Goal: Book appointment/travel/reservation

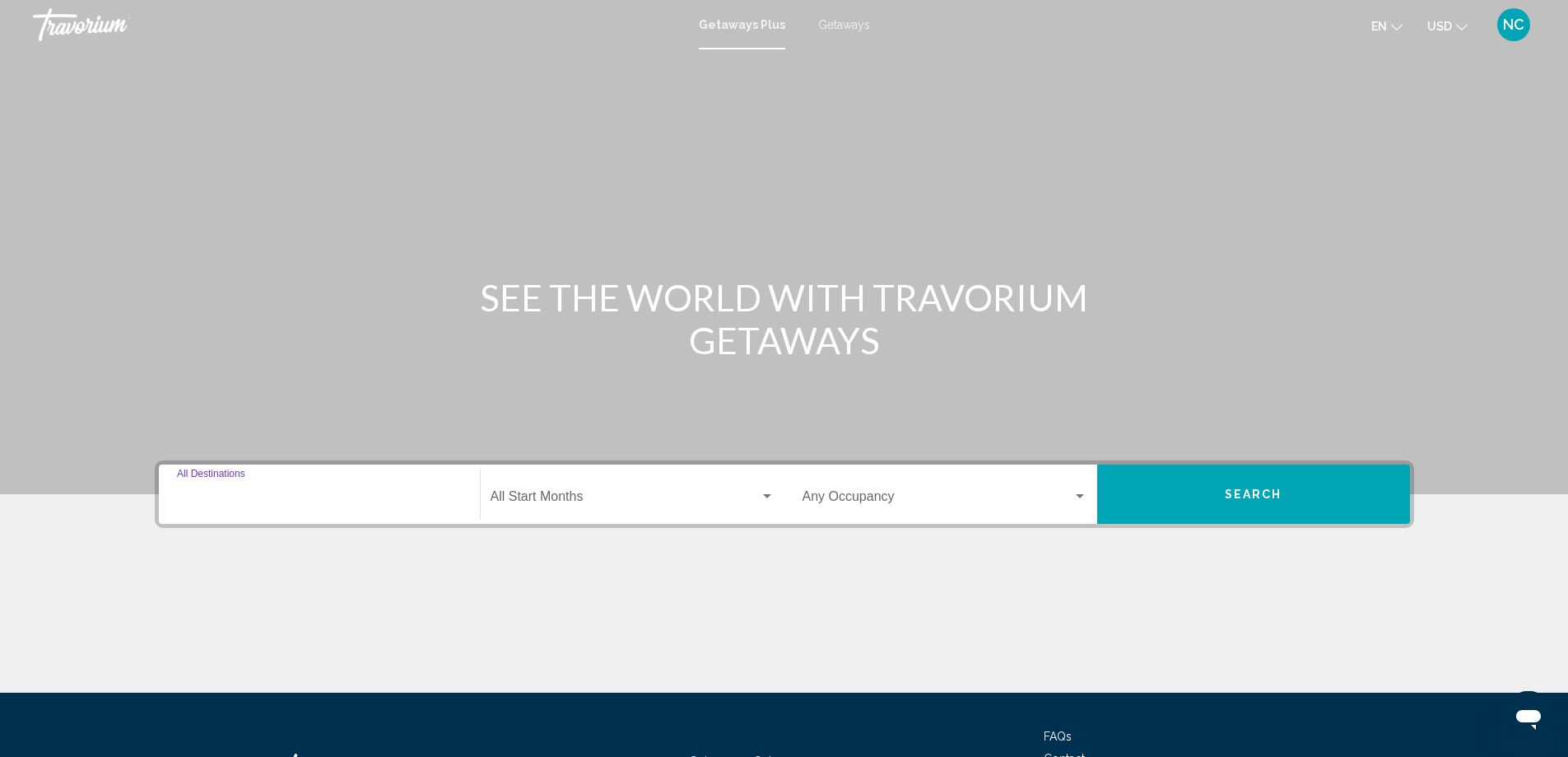
click at [201, 495] on input "Destination All Destinations" at bounding box center [318, 500] width 284 height 15
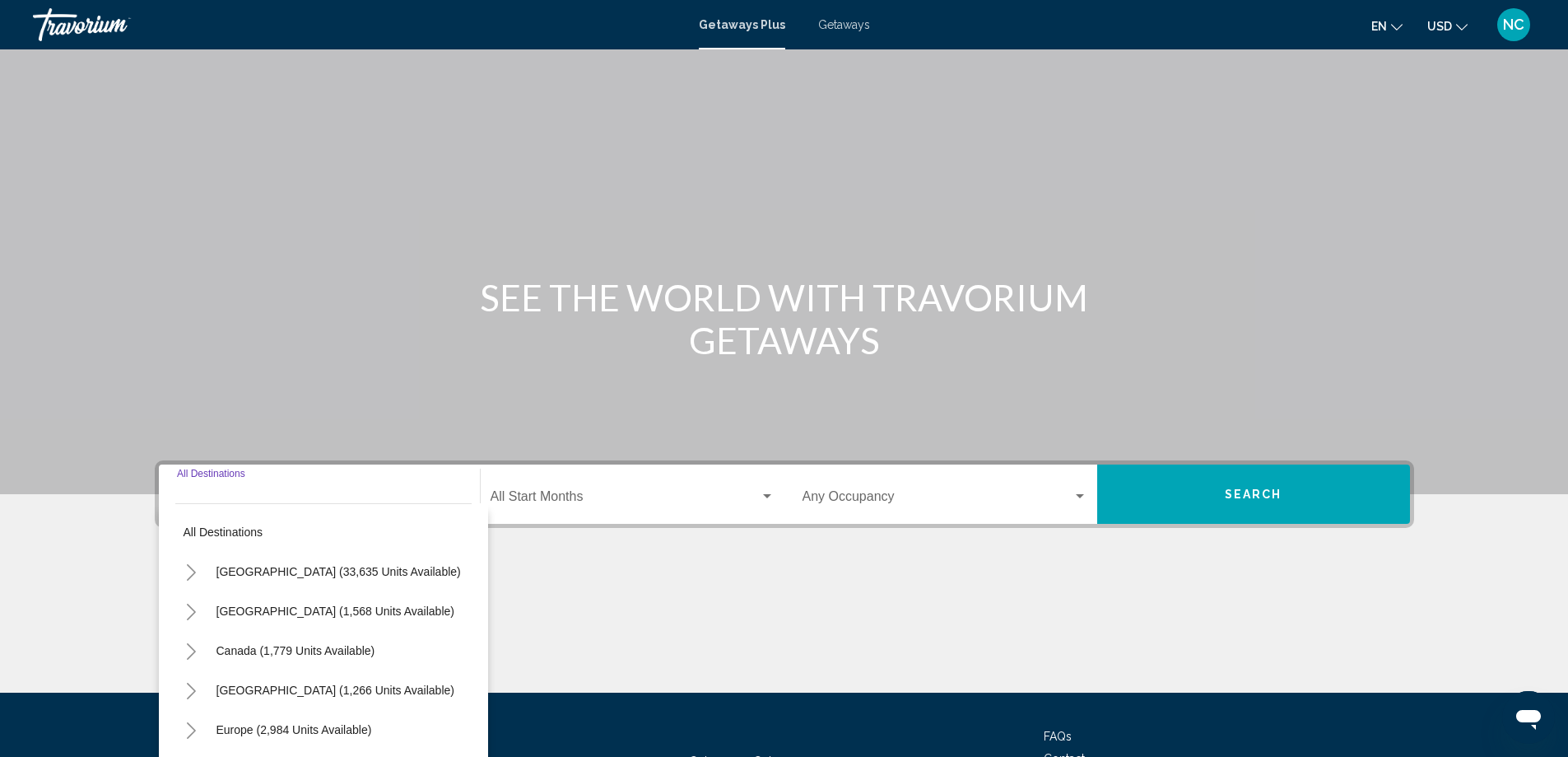
scroll to position [137, 0]
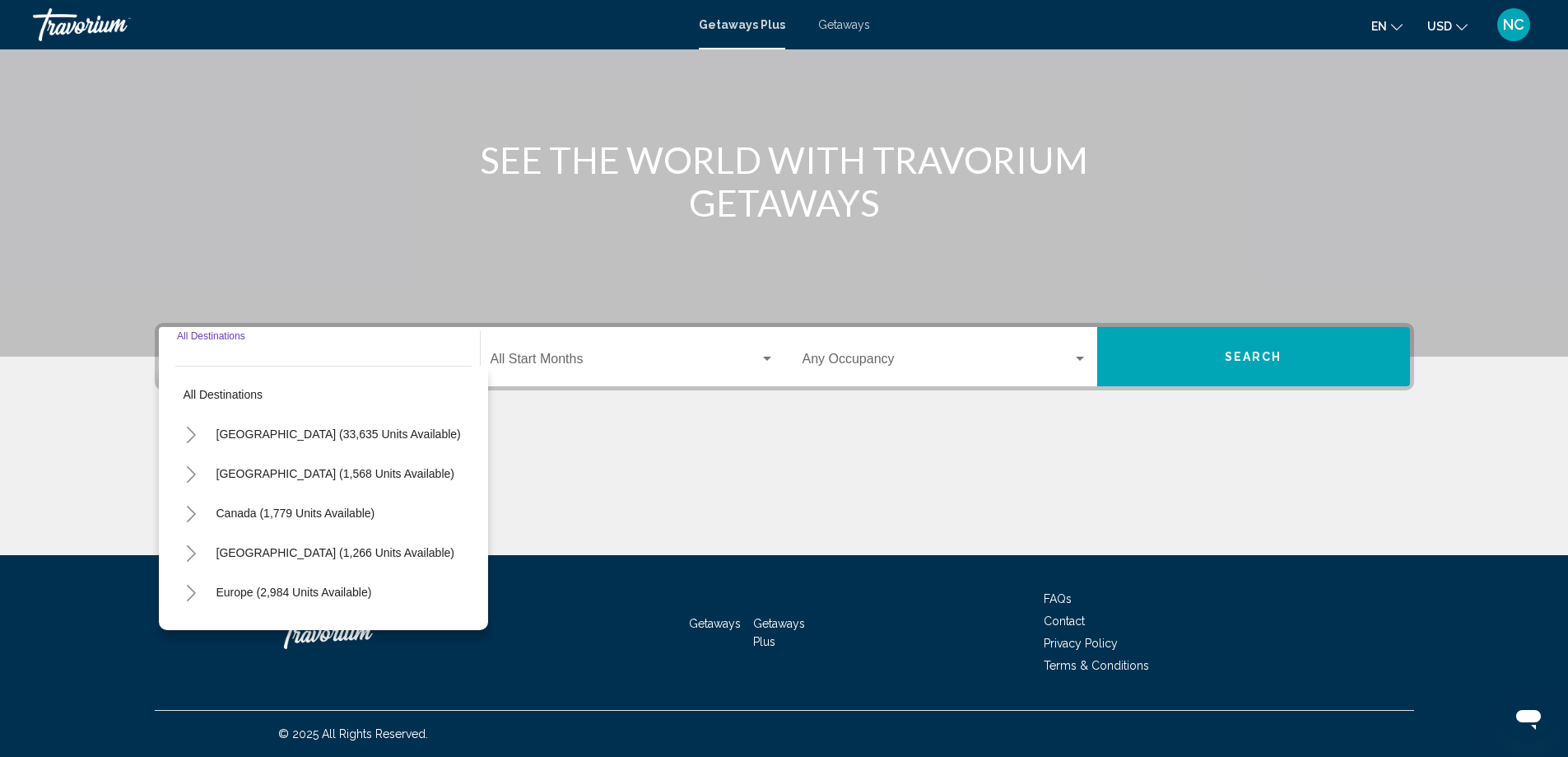
click at [860, 30] on span "Getaways" at bounding box center [844, 25] width 52 height 13
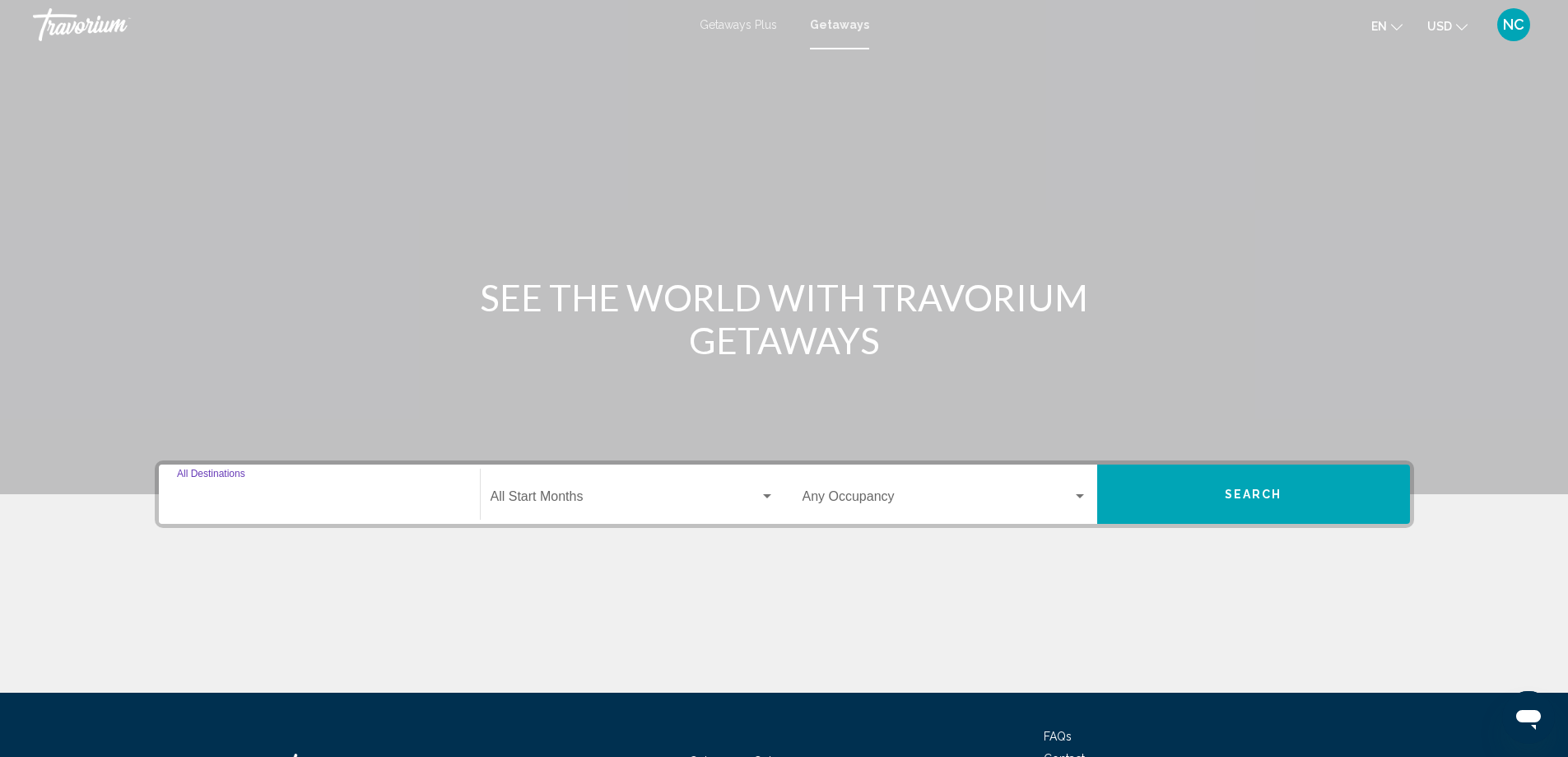
click at [240, 500] on input "Destination All Destinations" at bounding box center [318, 500] width 284 height 15
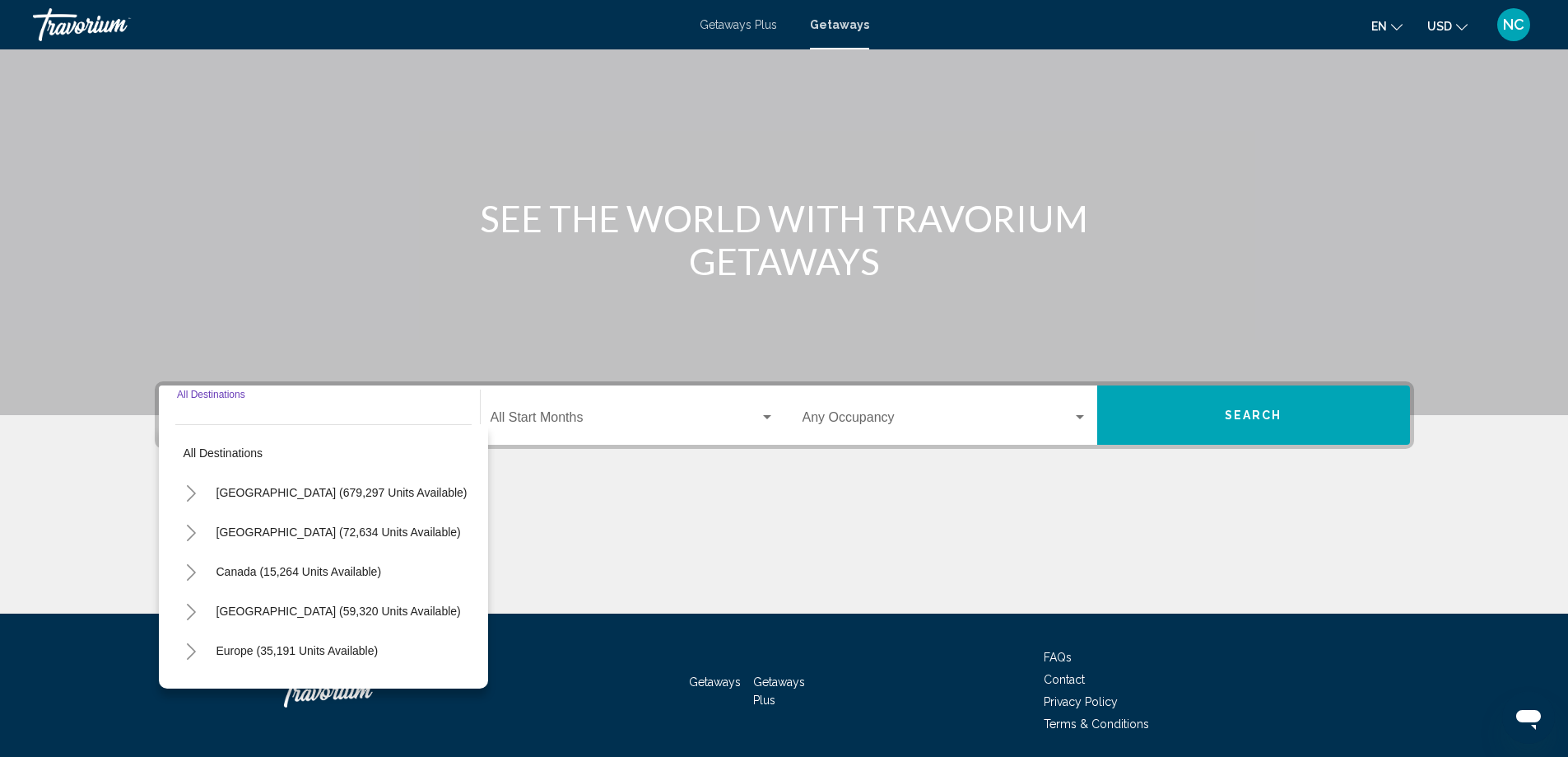
scroll to position [137, 0]
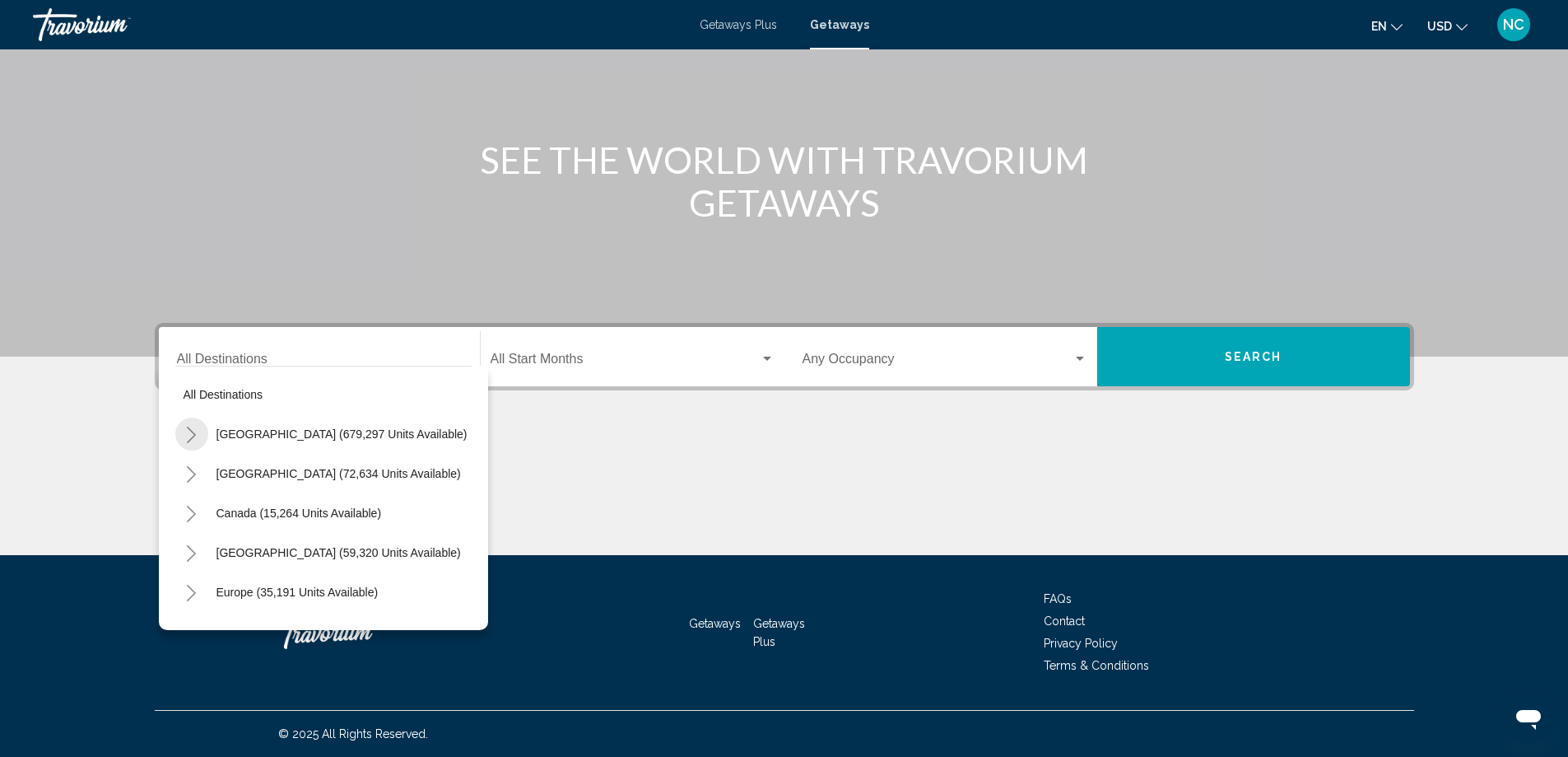
click at [191, 434] on icon "Toggle United States (679,297 units available)" at bounding box center [191, 434] width 12 height 16
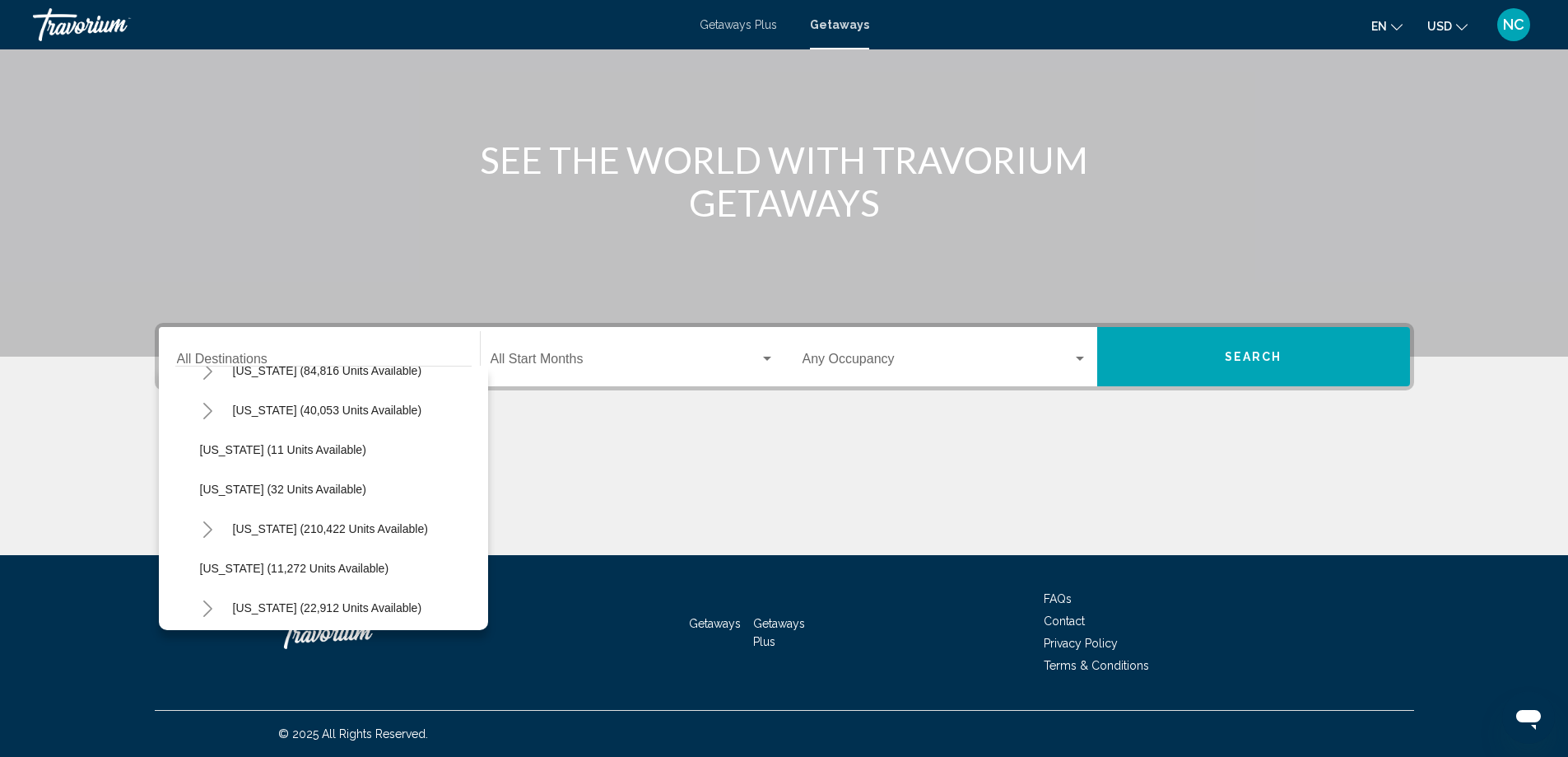
scroll to position [247, 0]
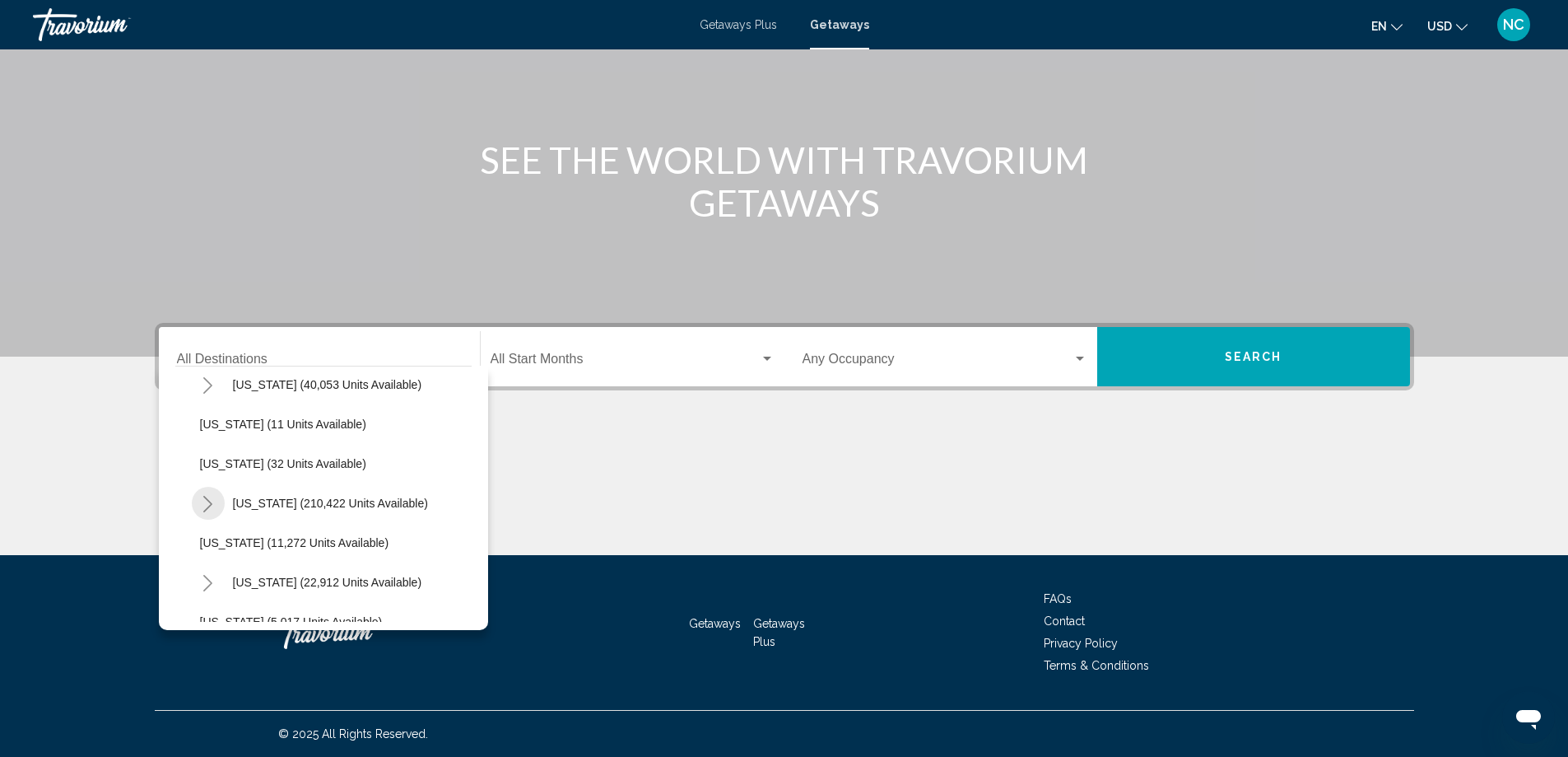
click at [211, 502] on icon "Toggle Florida (210,422 units available)" at bounding box center [207, 503] width 12 height 16
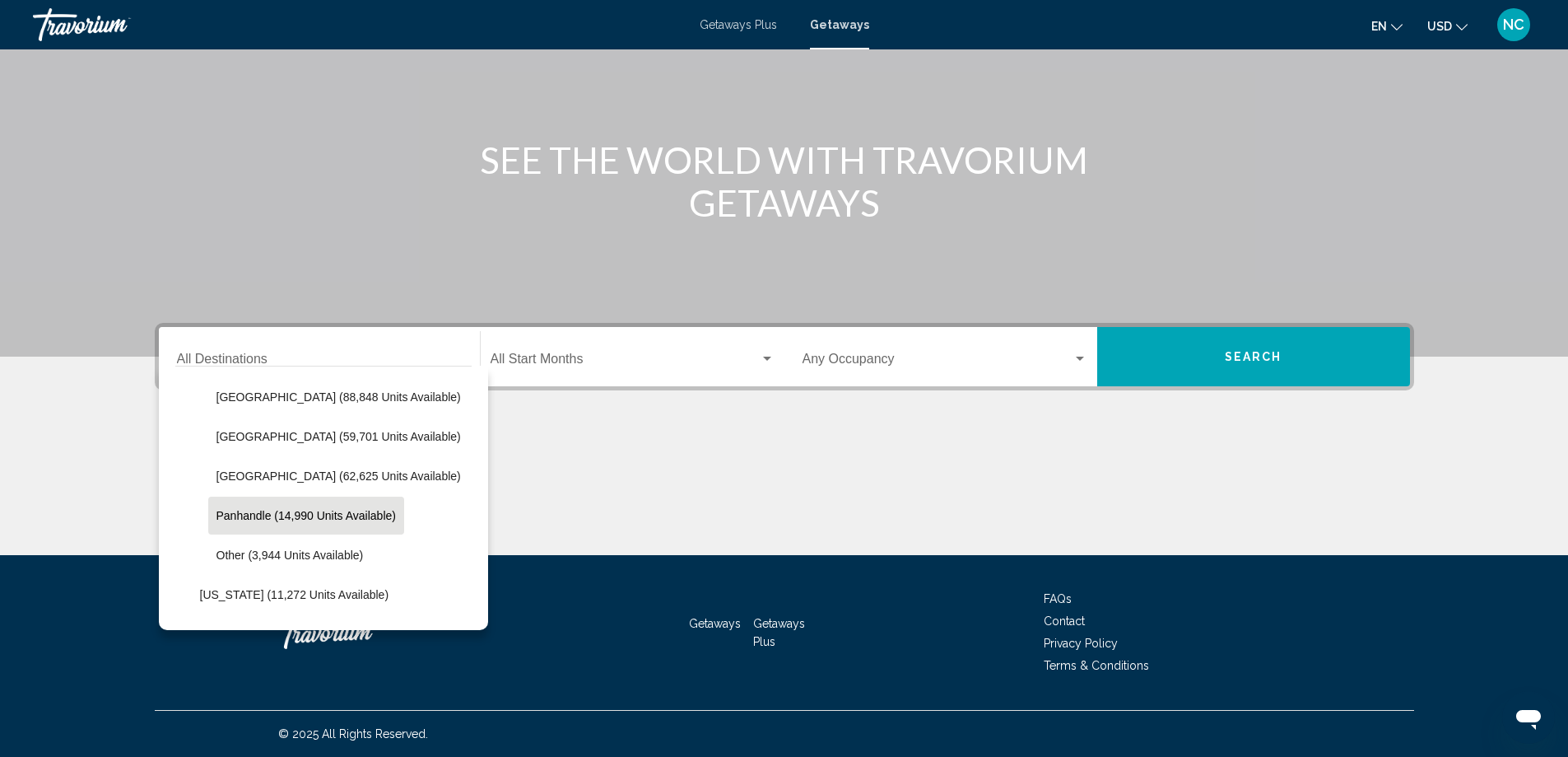
scroll to position [412, 0]
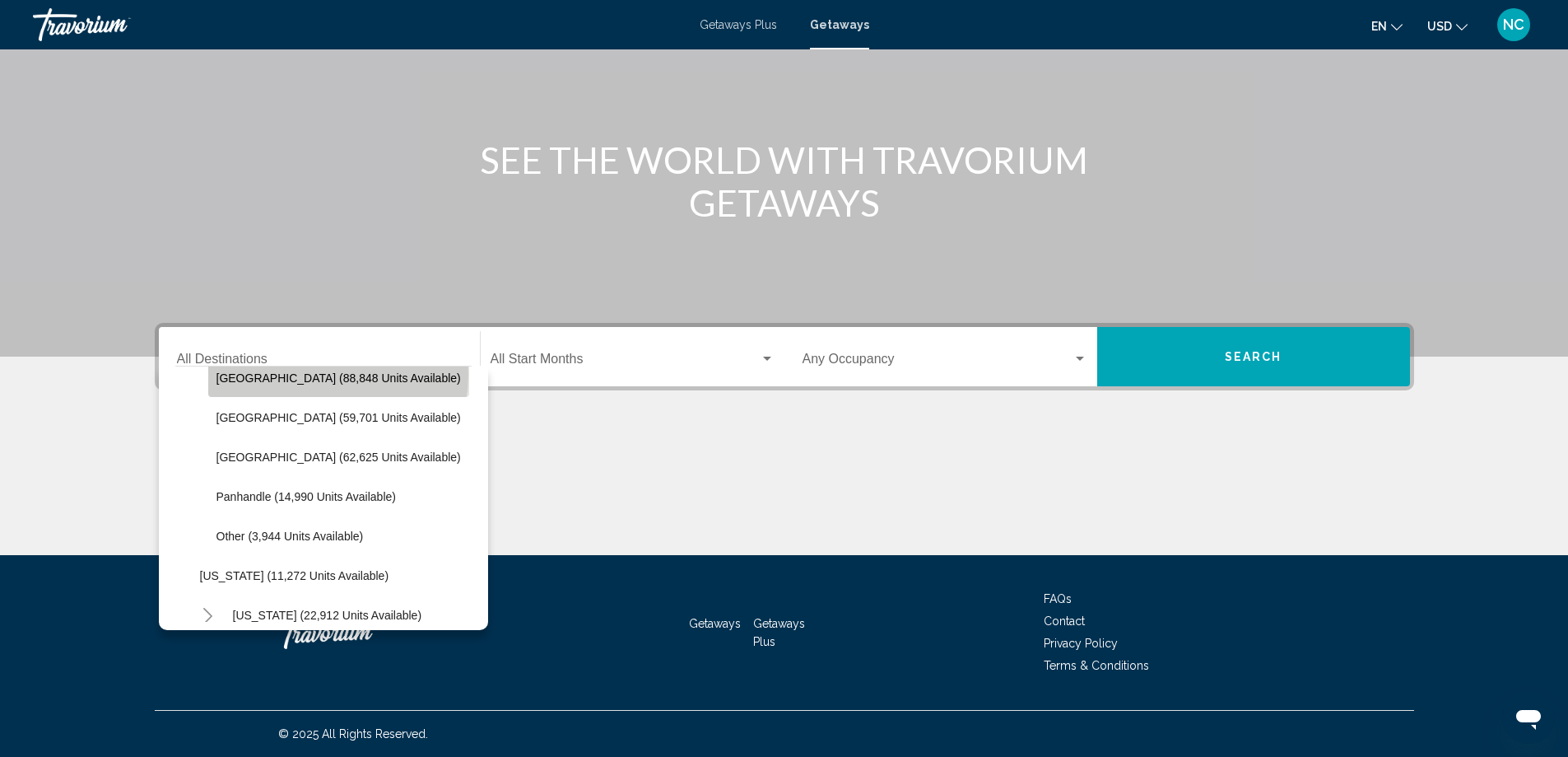
click at [316, 374] on span "[GEOGRAPHIC_DATA] (88,848 units available)" at bounding box center [338, 378] width 245 height 13
type input "**********"
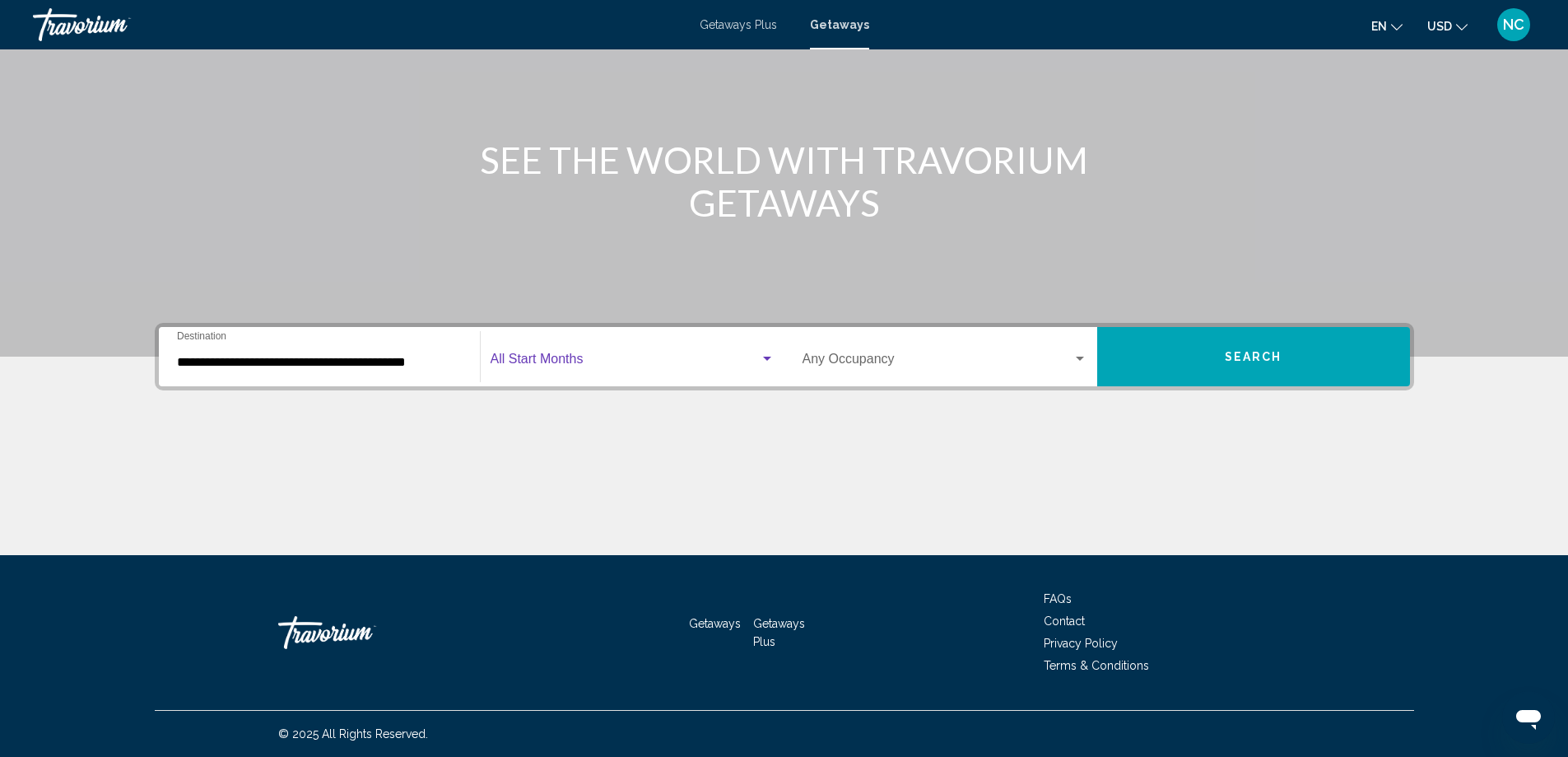
click at [767, 360] on div "Search widget" at bounding box center [767, 358] width 9 height 4
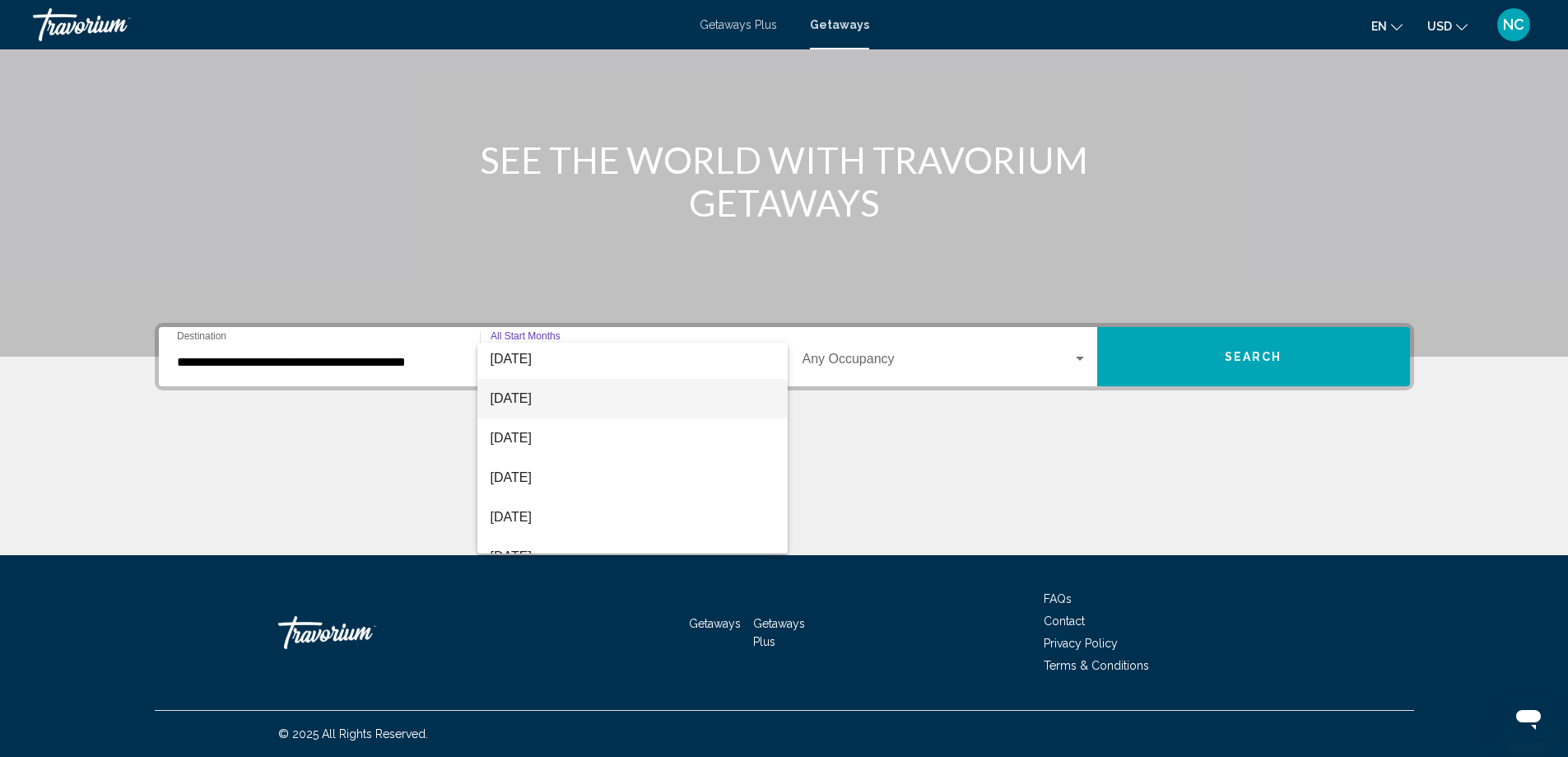
scroll to position [164, 0]
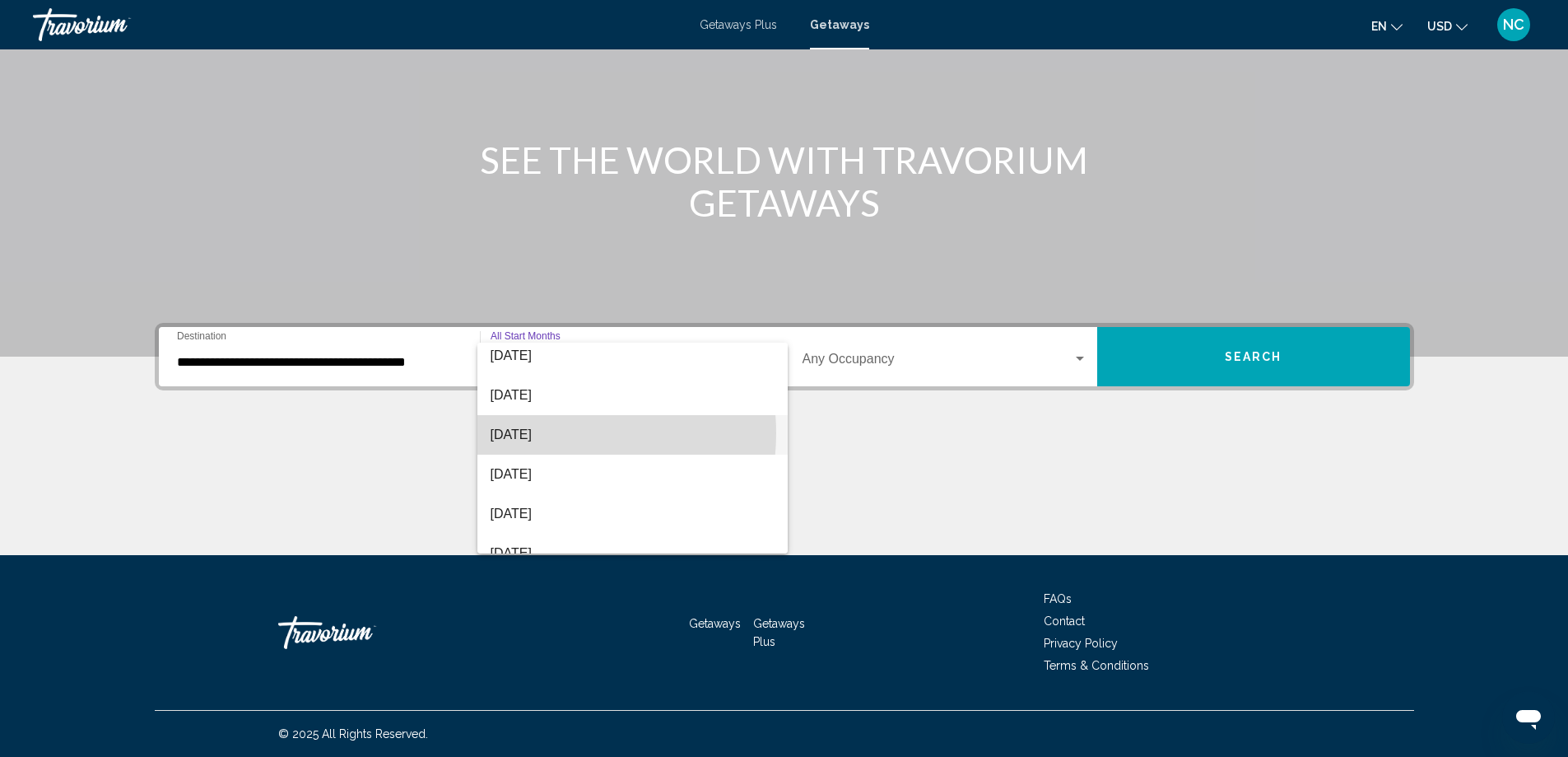
click at [551, 433] on span "[DATE]" at bounding box center [632, 435] width 284 height 40
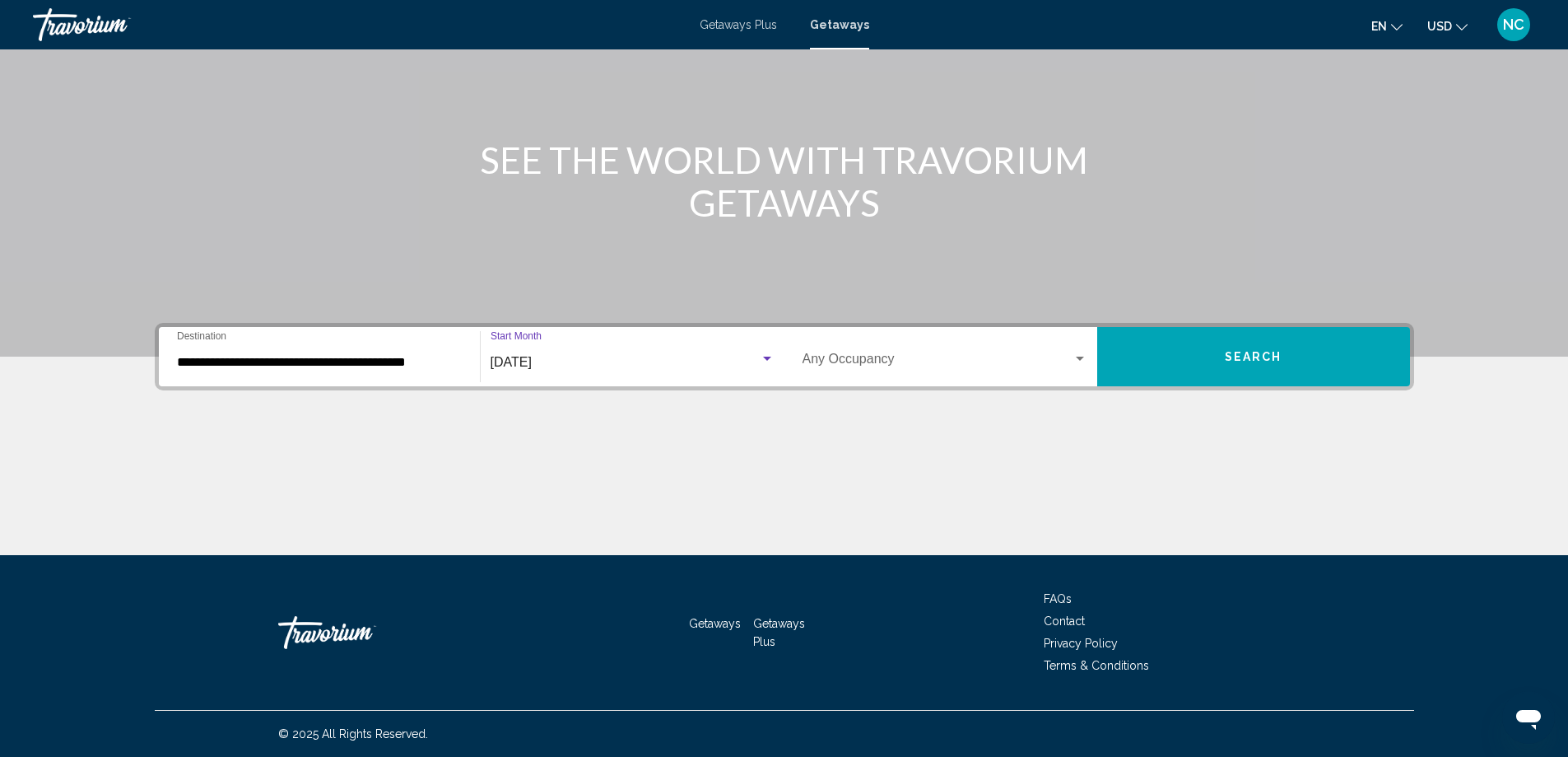
click at [1185, 363] on button "Search" at bounding box center [1253, 356] width 313 height 60
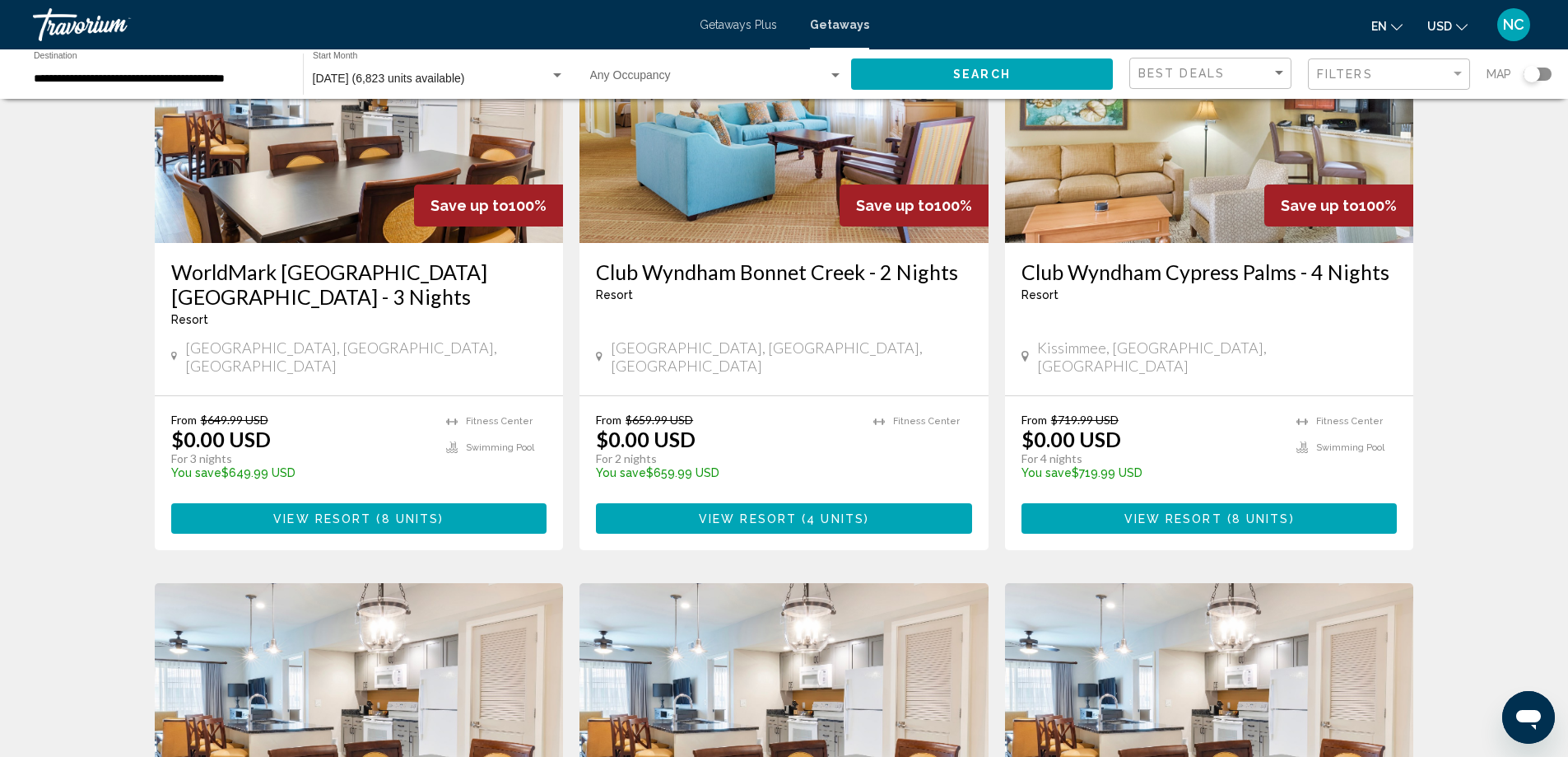
scroll to position [494, 0]
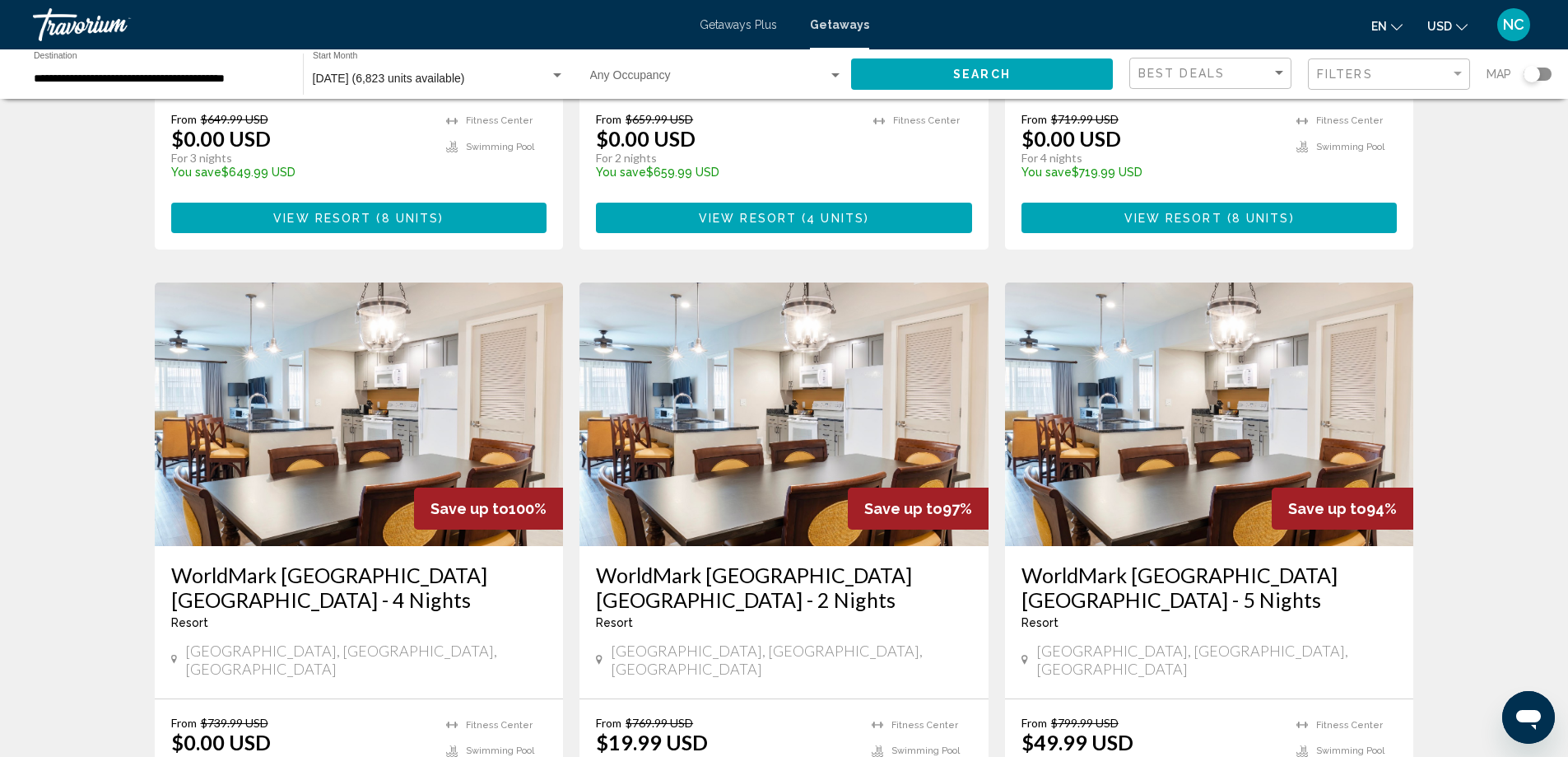
click at [319, 408] on img "Main content" at bounding box center [359, 414] width 409 height 264
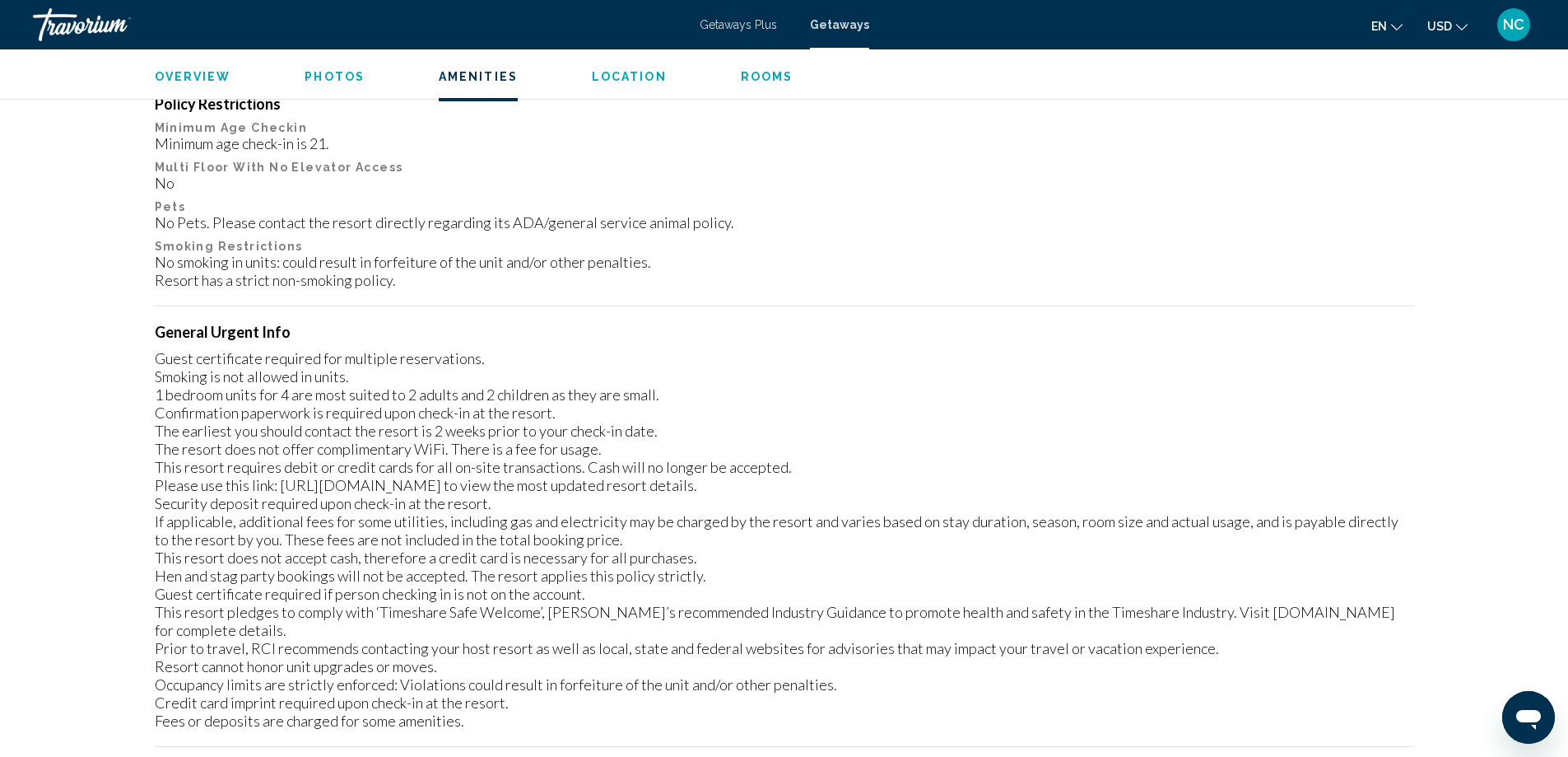
scroll to position [2305, 0]
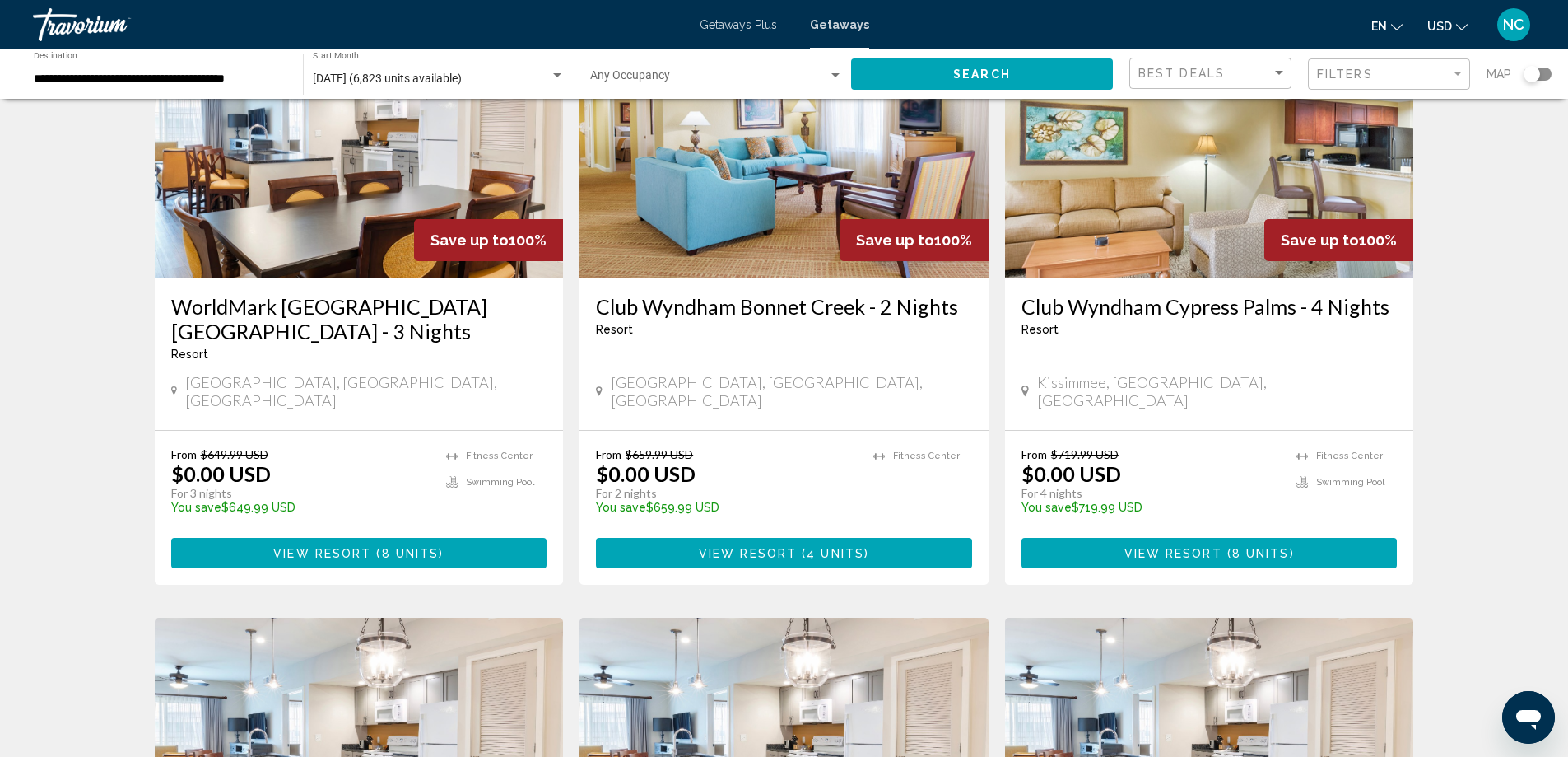
scroll to position [164, 0]
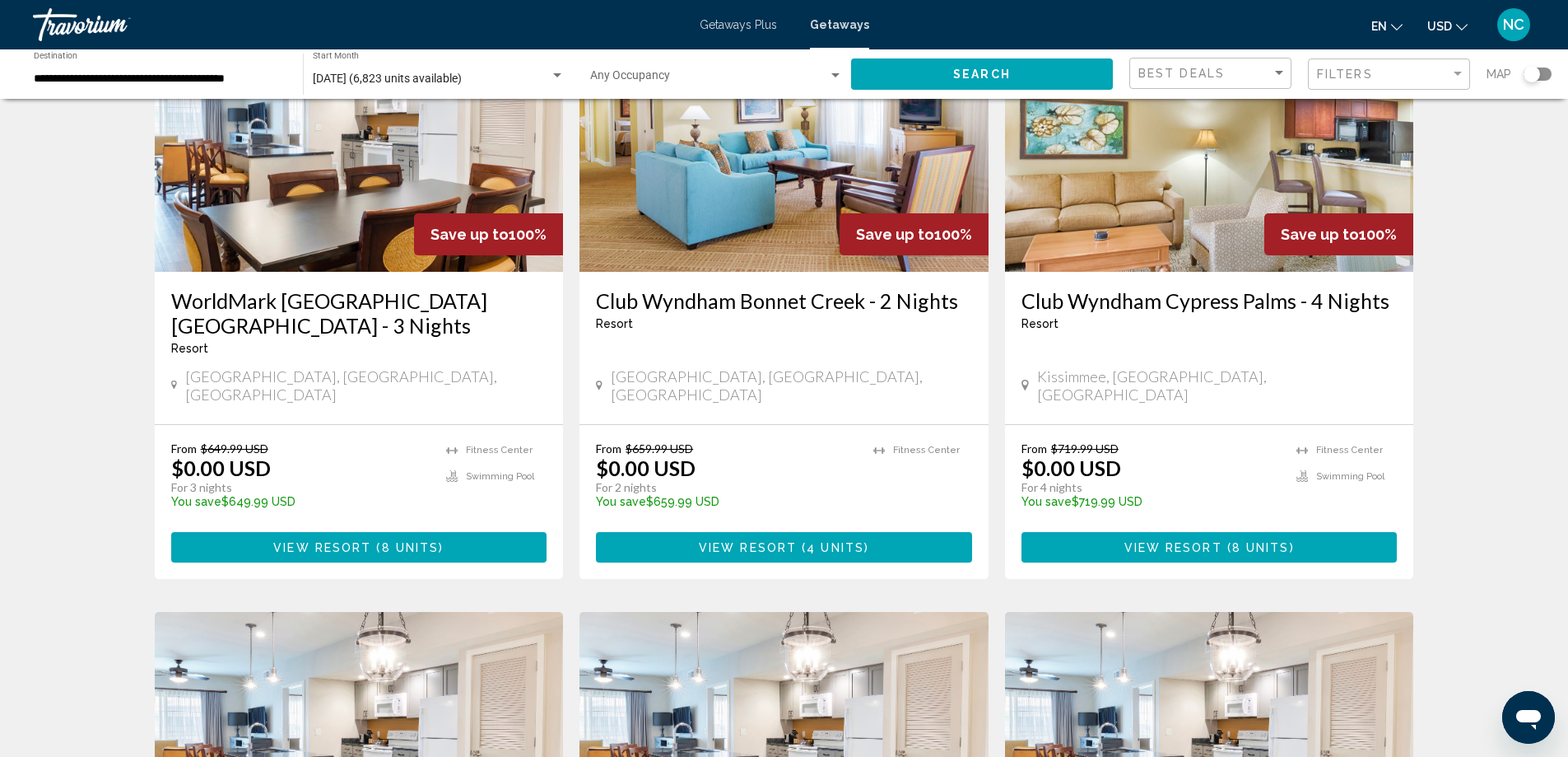
click at [1181, 208] on img "Main content" at bounding box center [1209, 140] width 409 height 264
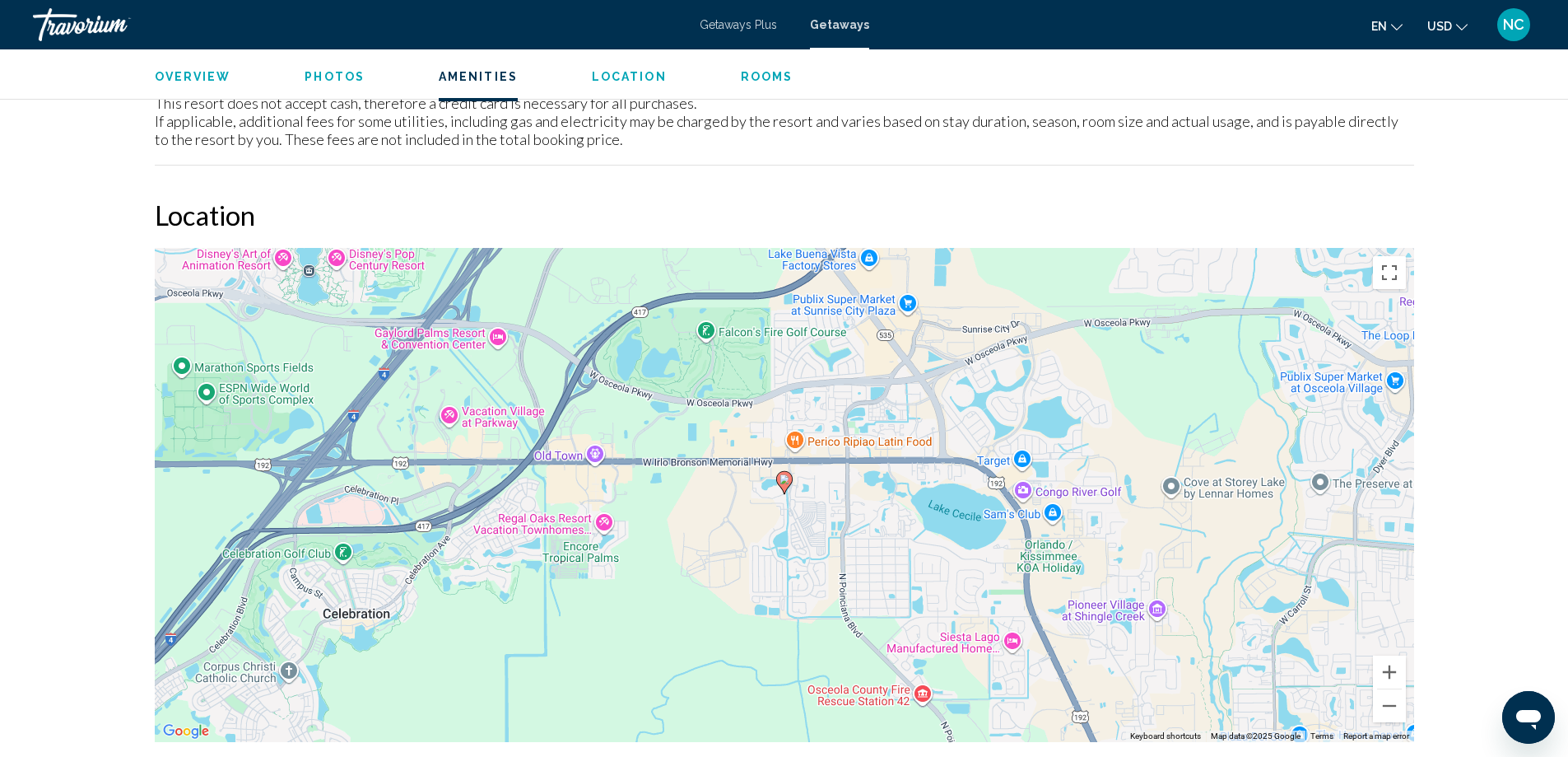
scroll to position [1813, 0]
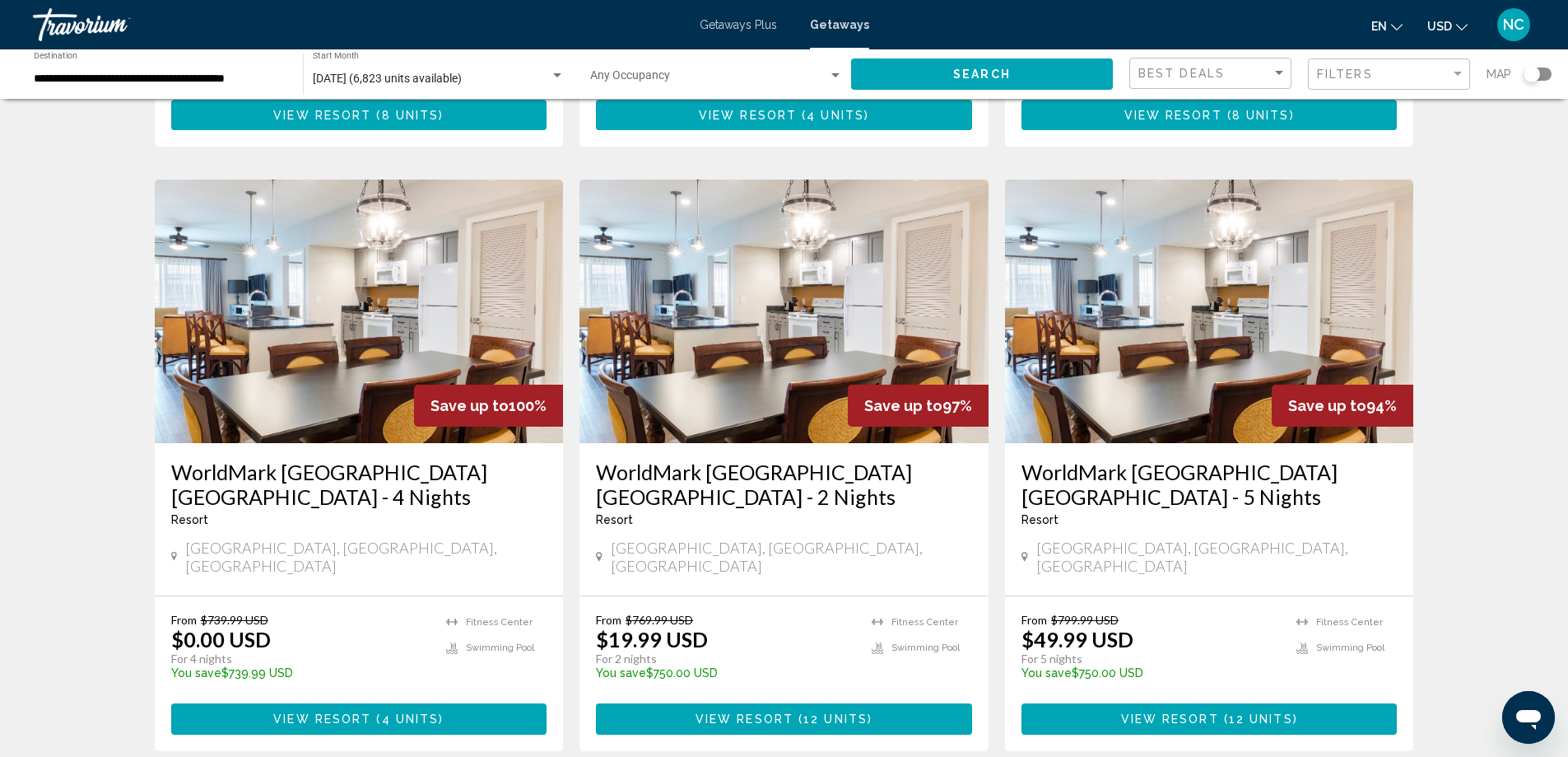
scroll to position [659, 0]
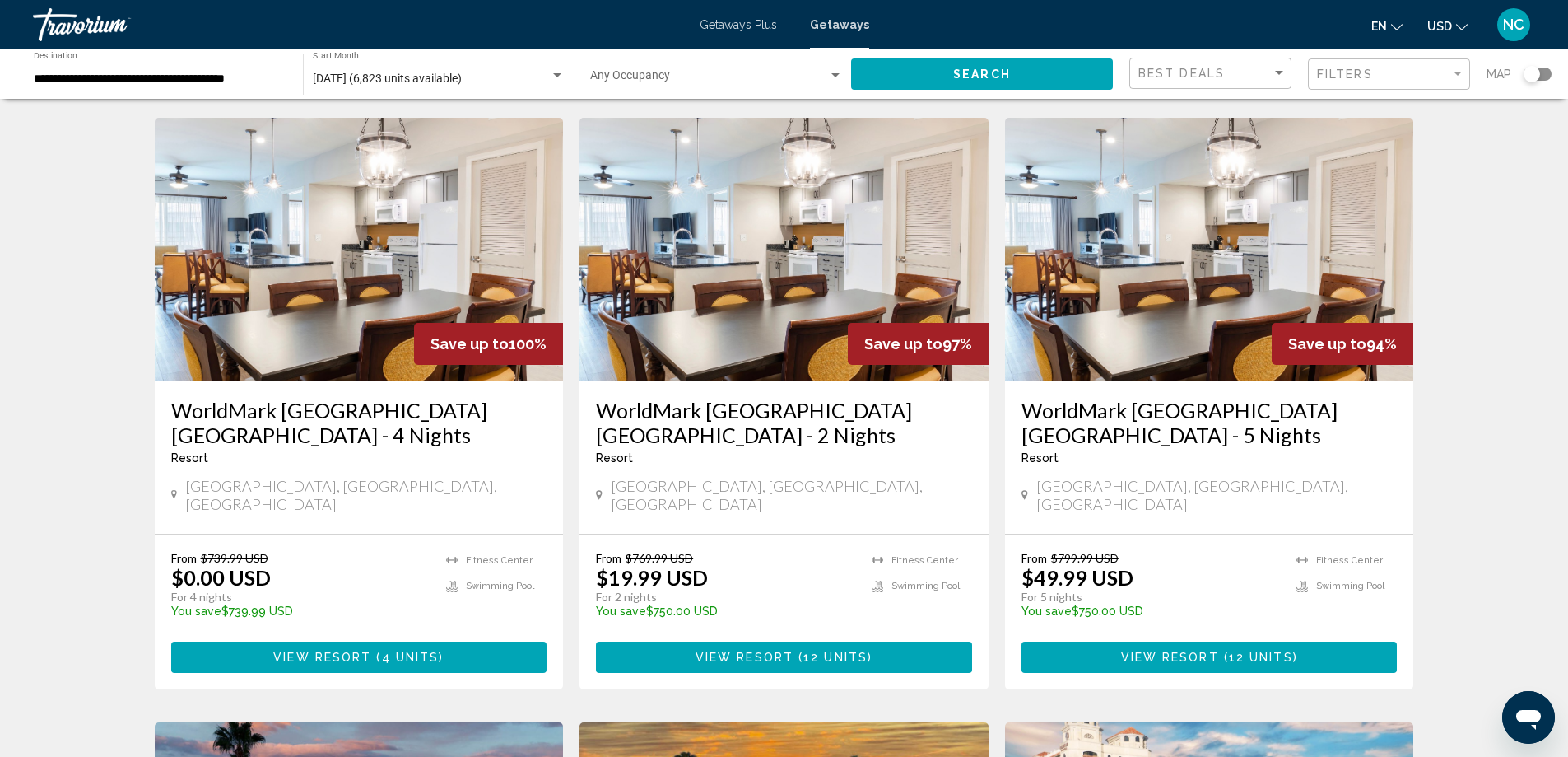
click at [1225, 226] on img "Main content" at bounding box center [1209, 249] width 409 height 264
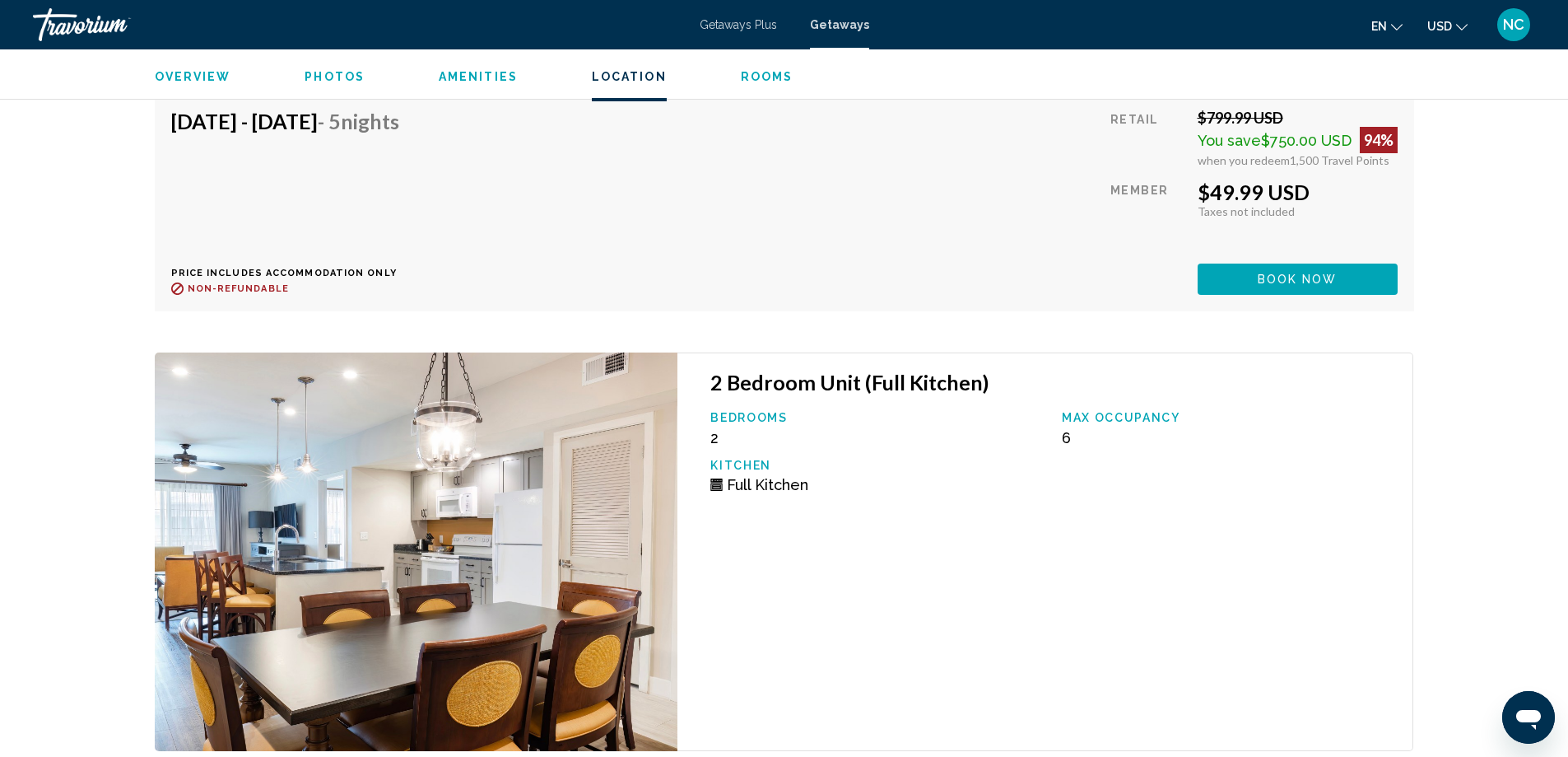
scroll to position [3622, 0]
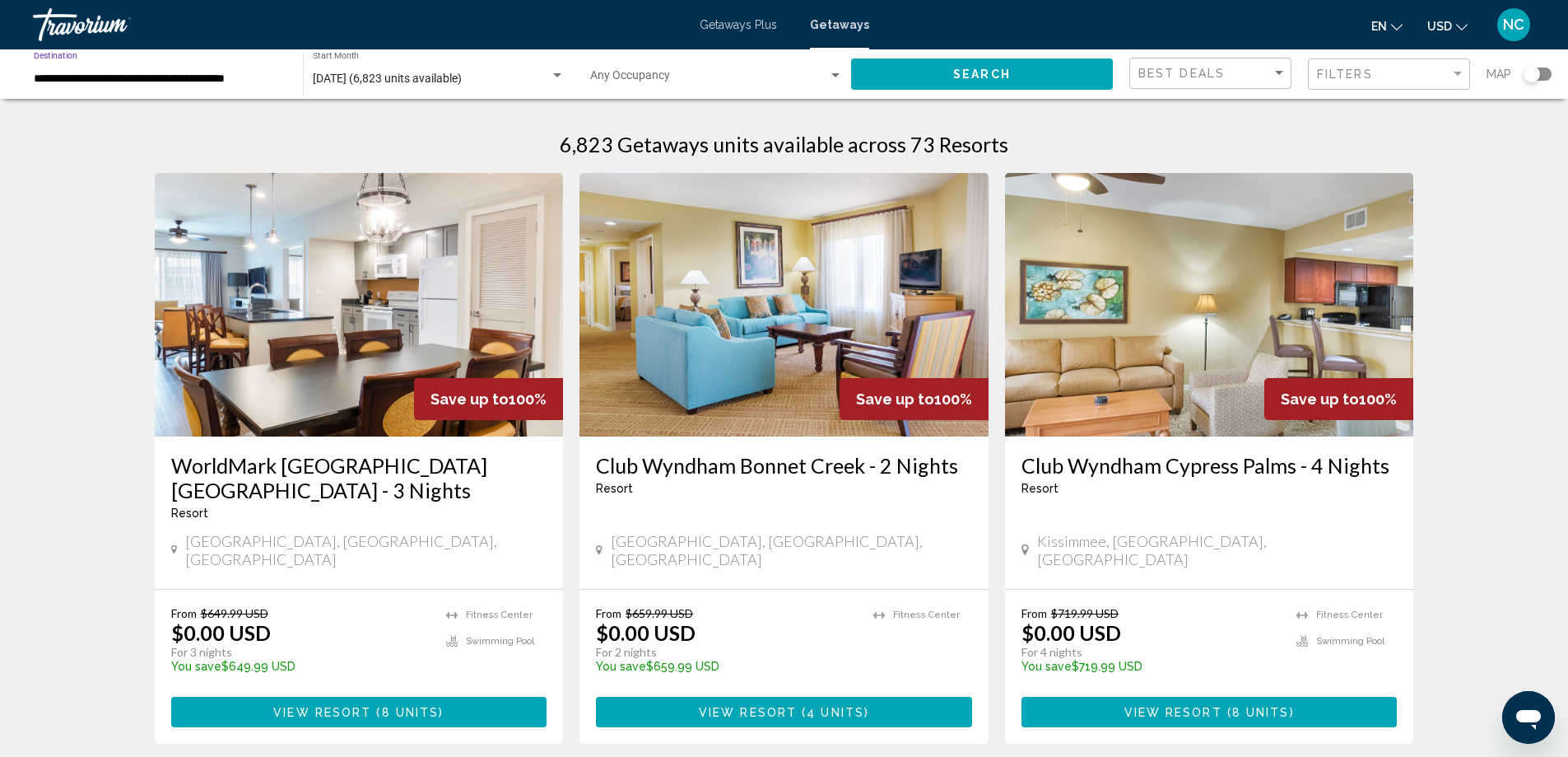
click at [121, 75] on input "**********" at bounding box center [160, 79] width 252 height 13
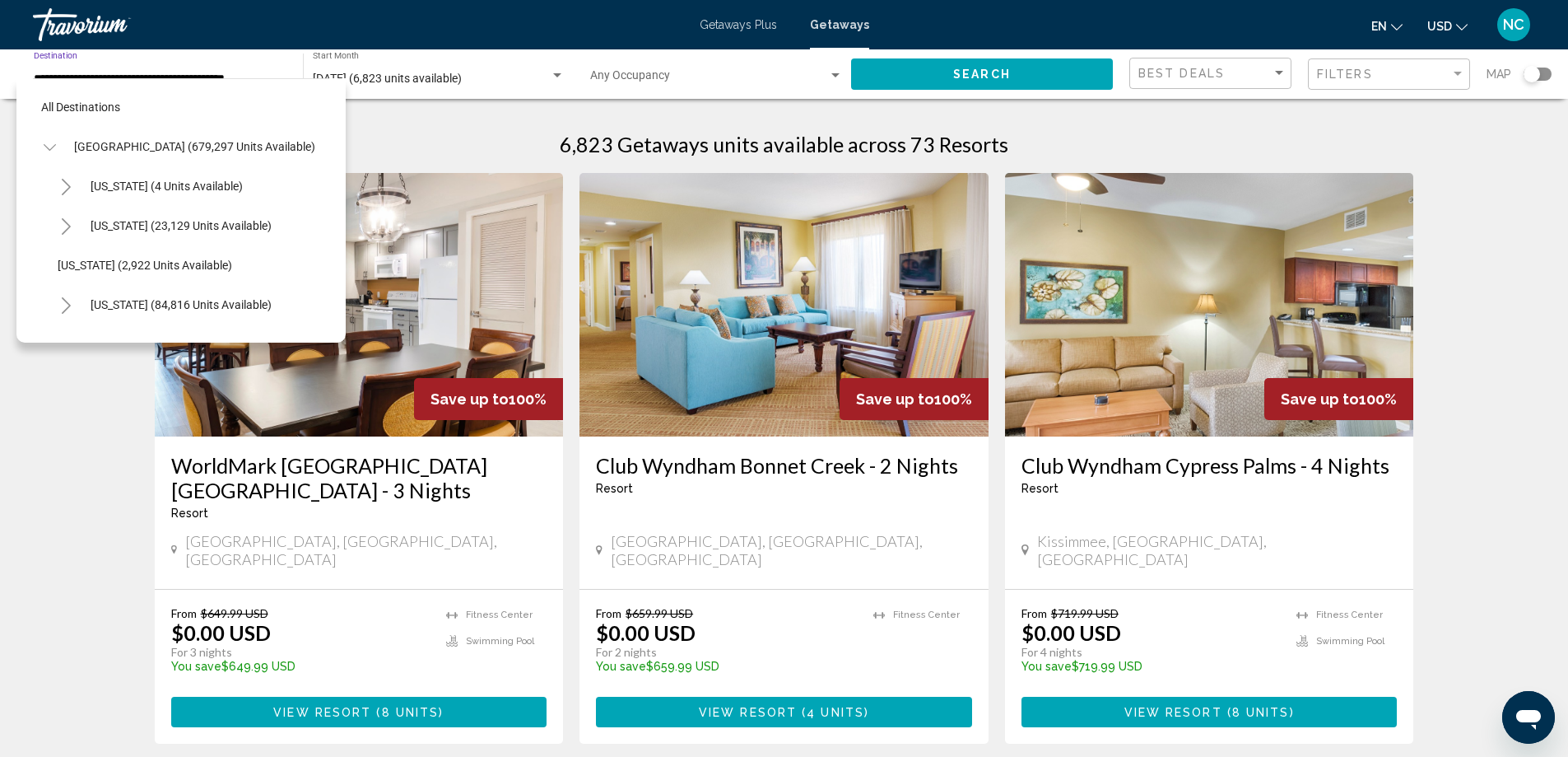
scroll to position [302, 3]
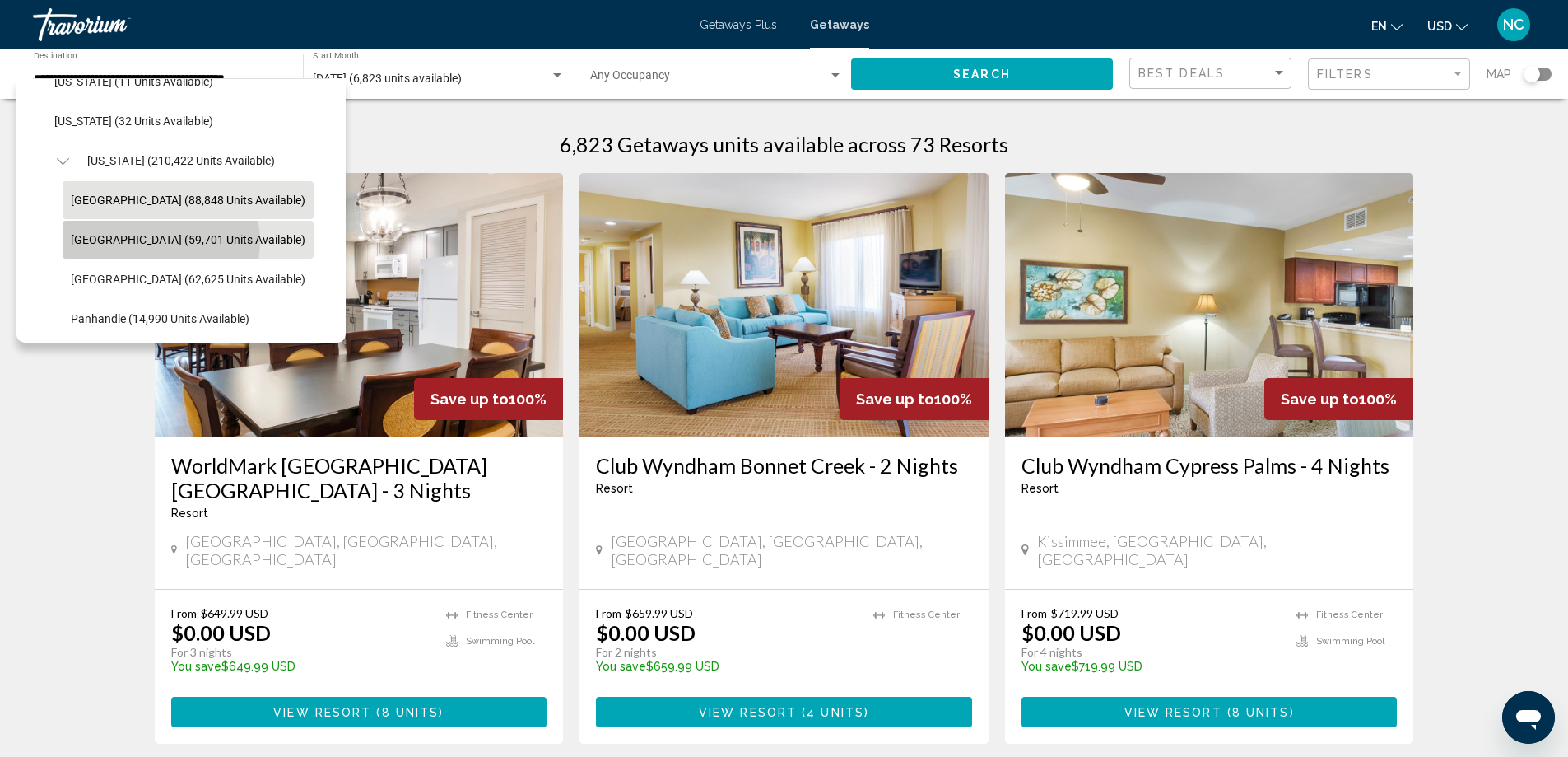
click at [159, 241] on span "[GEOGRAPHIC_DATA] (59,701 units available)" at bounding box center [188, 240] width 234 height 13
type input "**********"
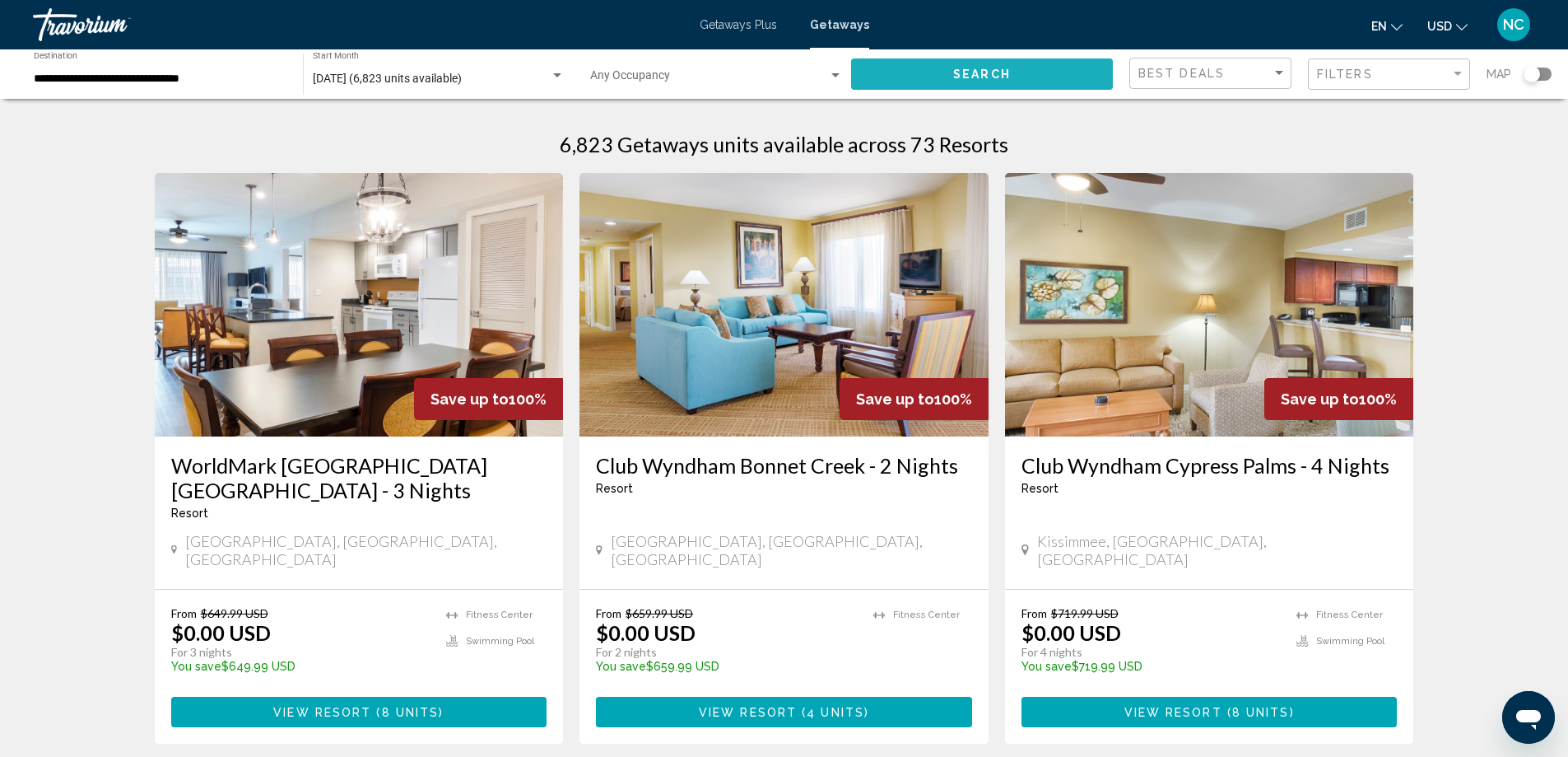
click at [948, 70] on button "Search" at bounding box center [981, 74] width 262 height 30
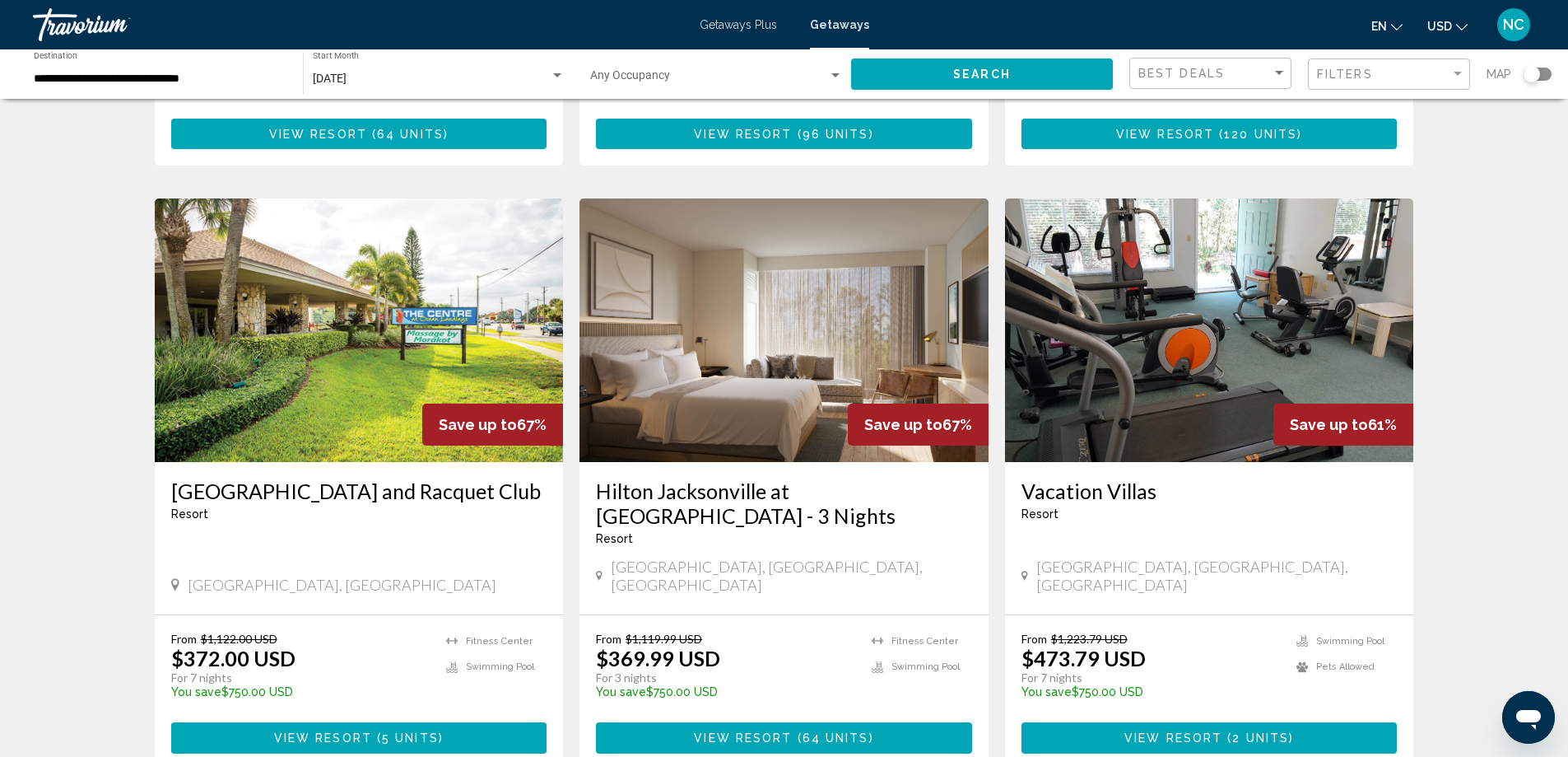
scroll to position [576, 0]
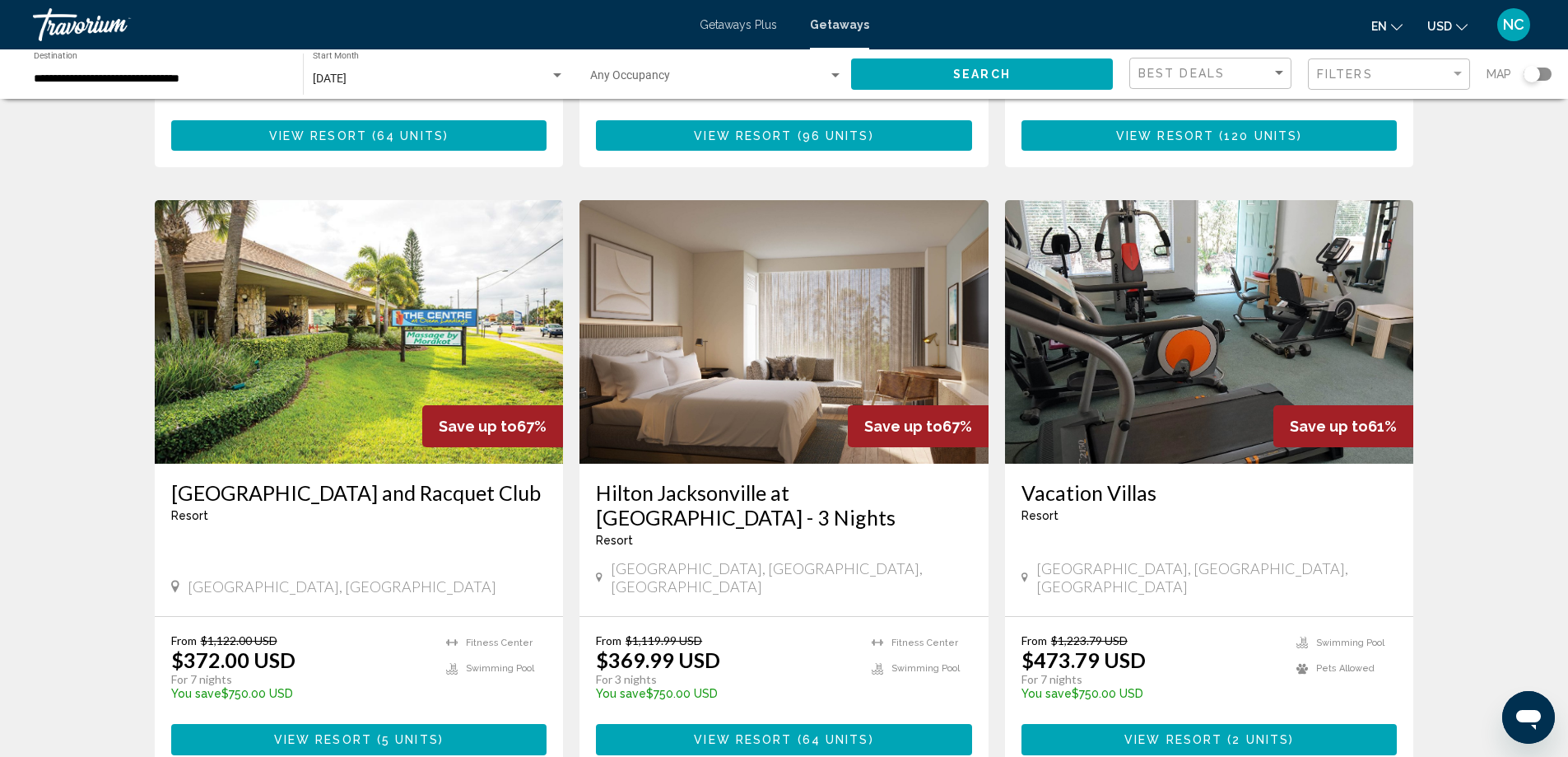
click at [794, 299] on img "Main content" at bounding box center [783, 332] width 409 height 264
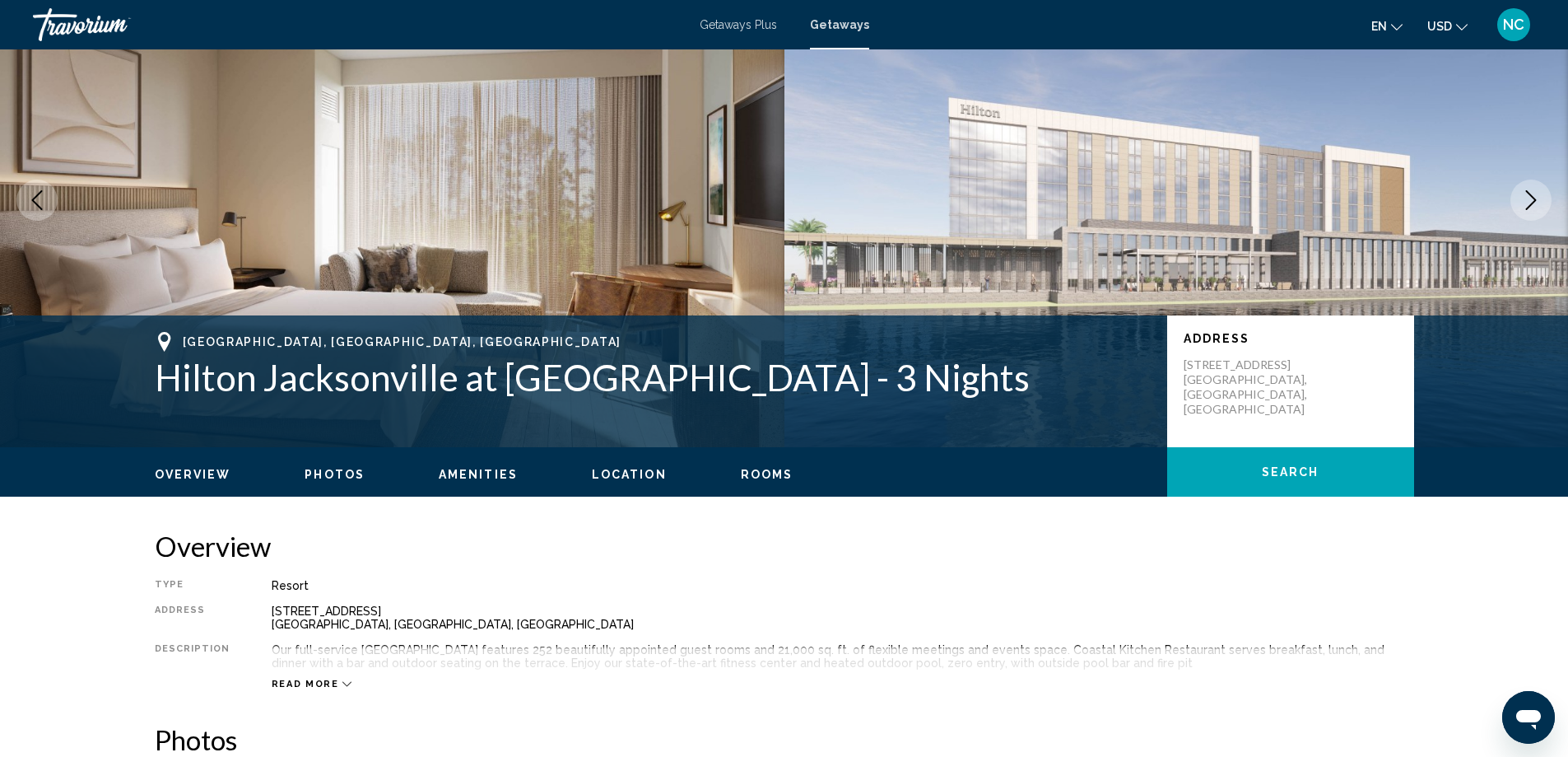
scroll to position [82, 0]
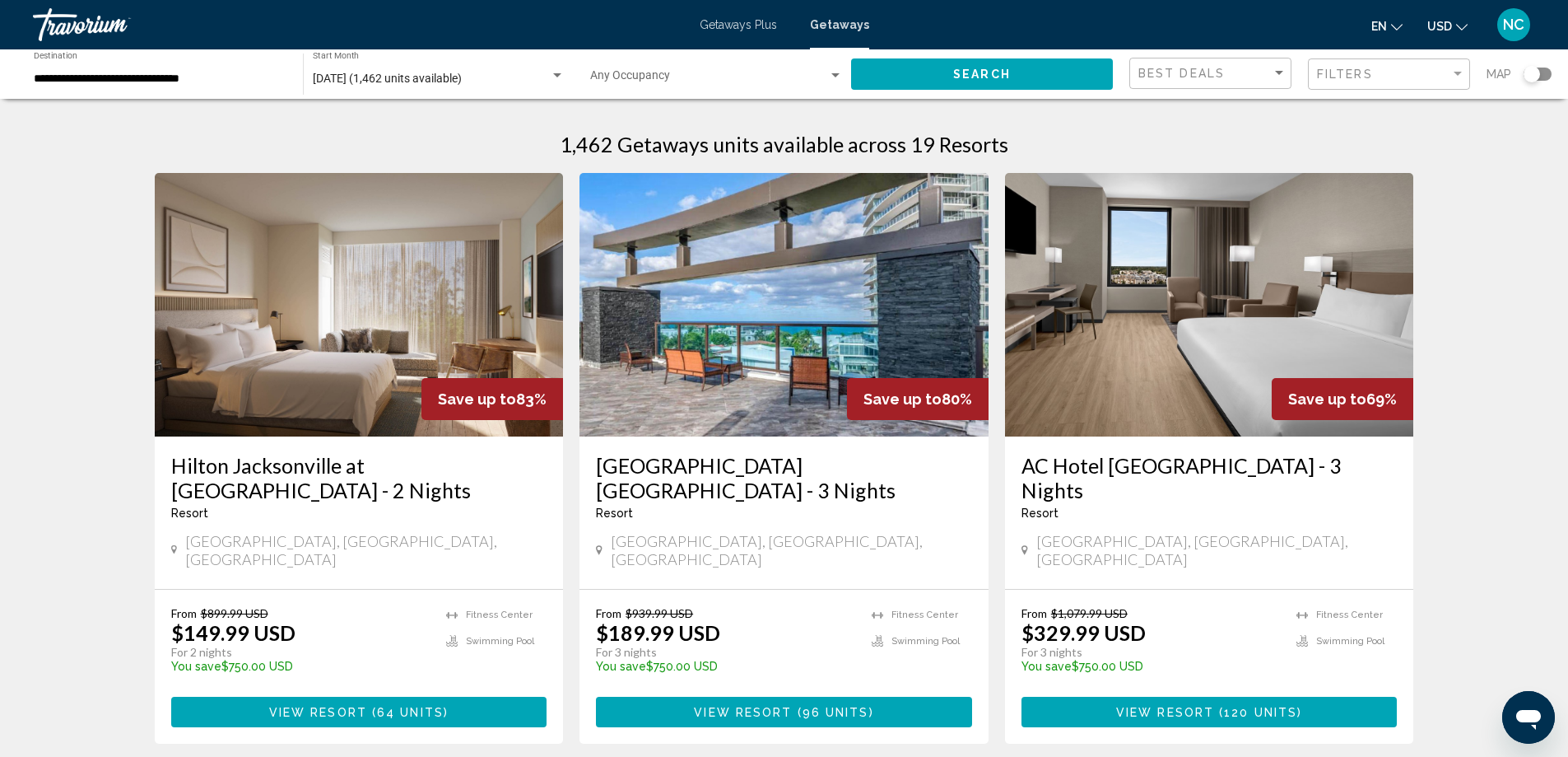
click at [767, 353] on img "Main content" at bounding box center [783, 304] width 409 height 264
click at [375, 77] on span "[DATE] (1,462 units available)" at bounding box center [387, 78] width 149 height 13
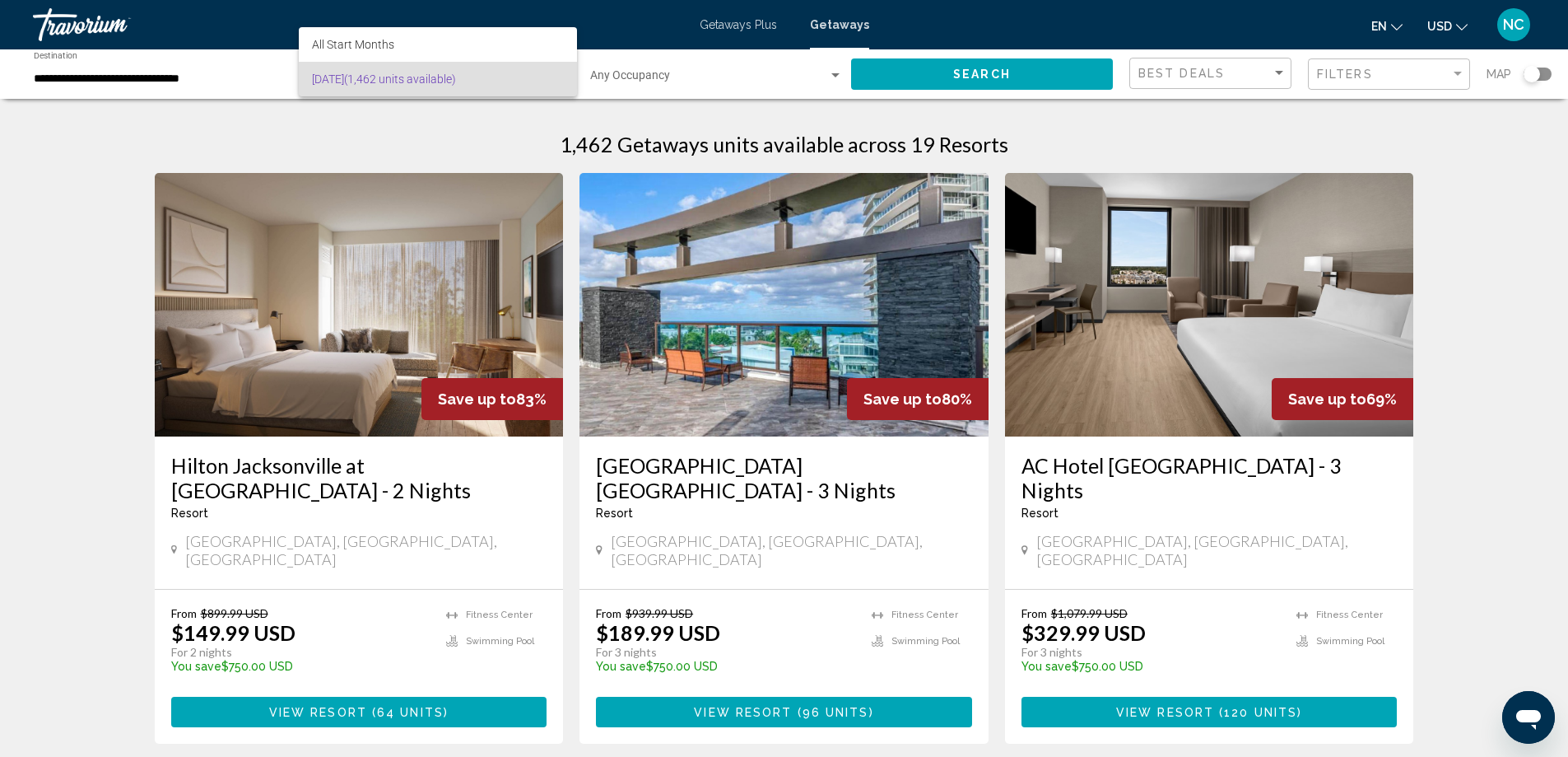
click at [98, 78] on div at bounding box center [784, 378] width 1568 height 757
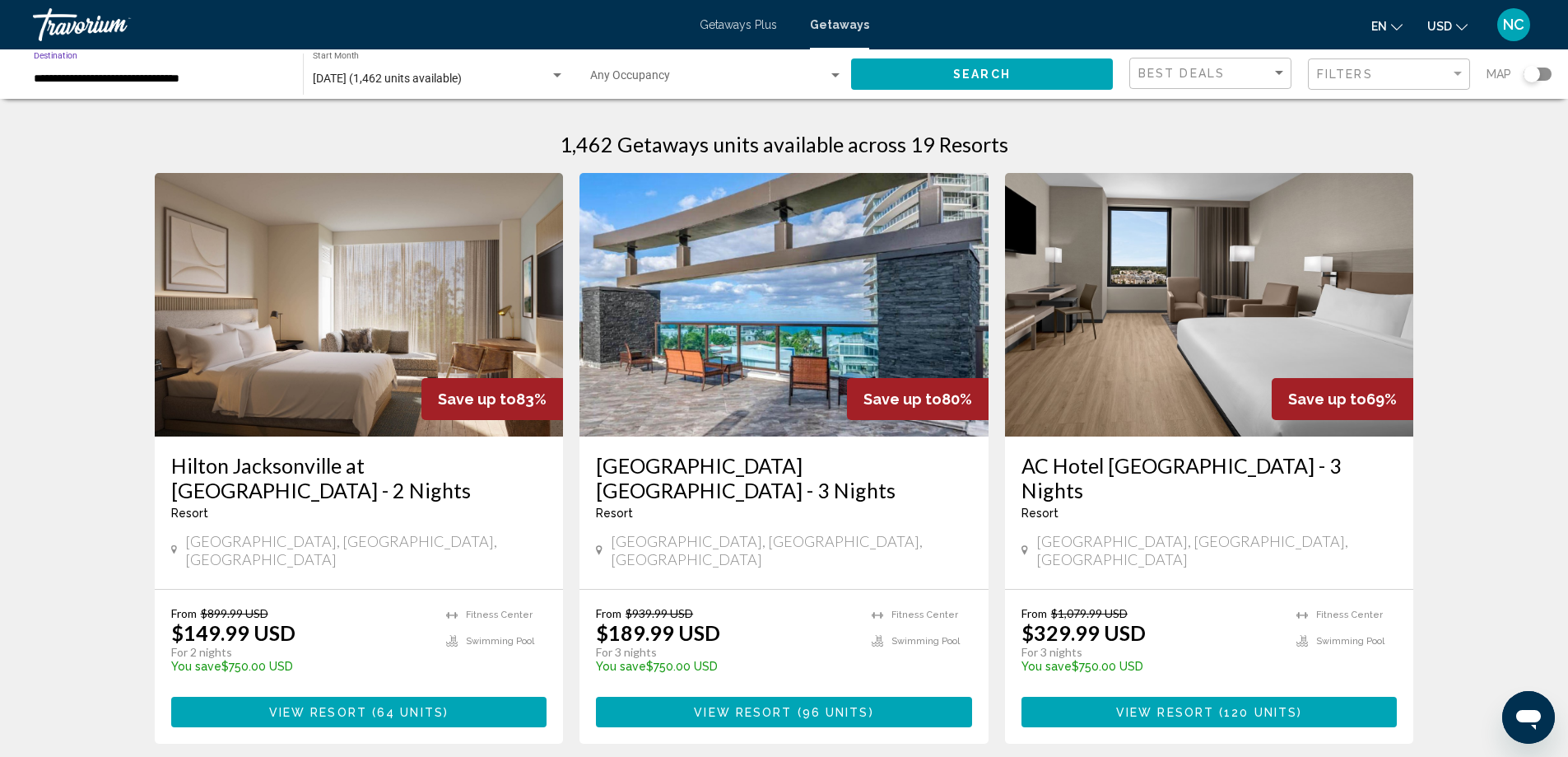
click at [174, 73] on input "**********" at bounding box center [160, 79] width 252 height 13
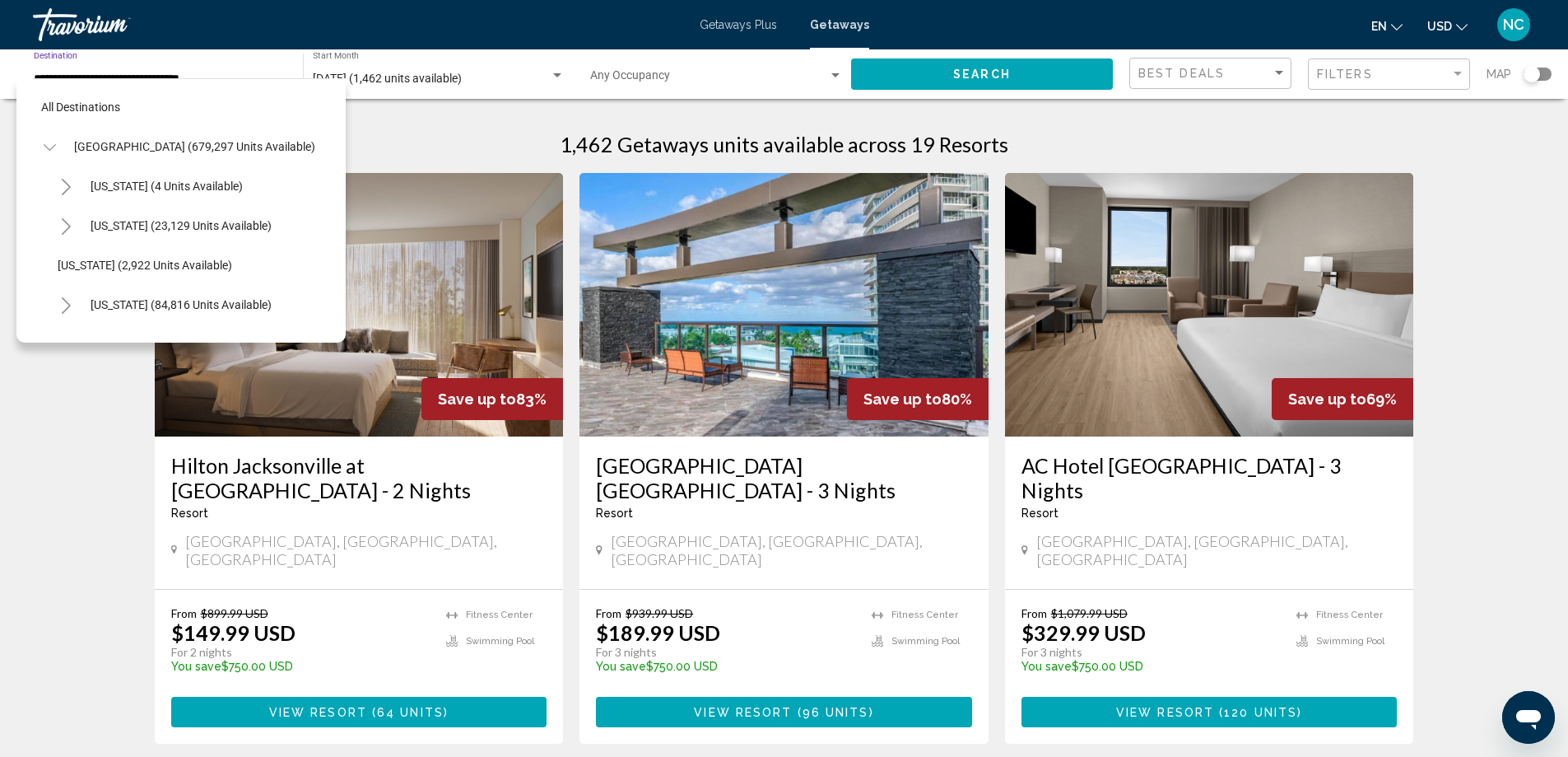
scroll to position [342, 0]
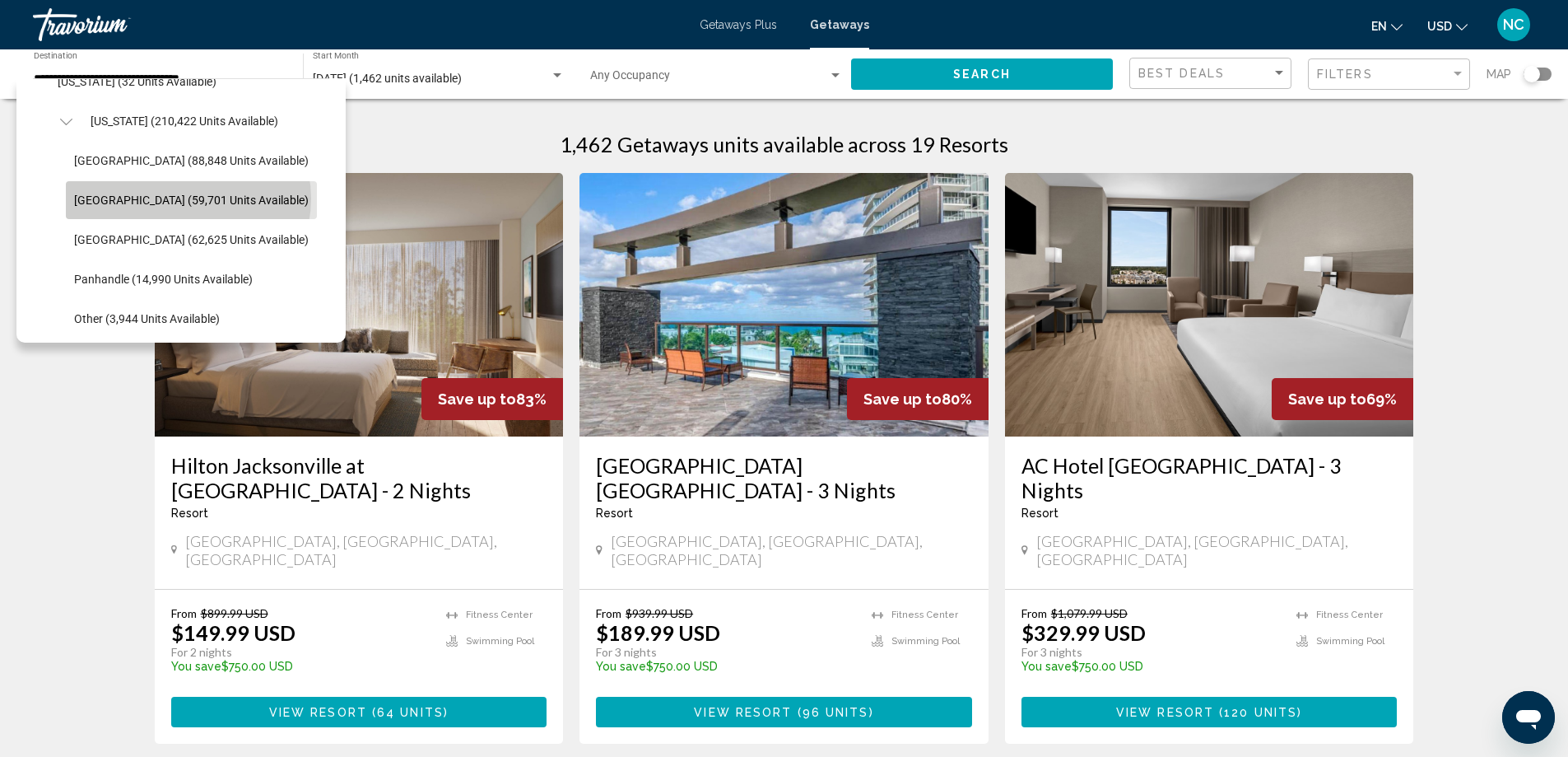
click at [188, 198] on span "[GEOGRAPHIC_DATA] (59,701 units available)" at bounding box center [191, 200] width 234 height 13
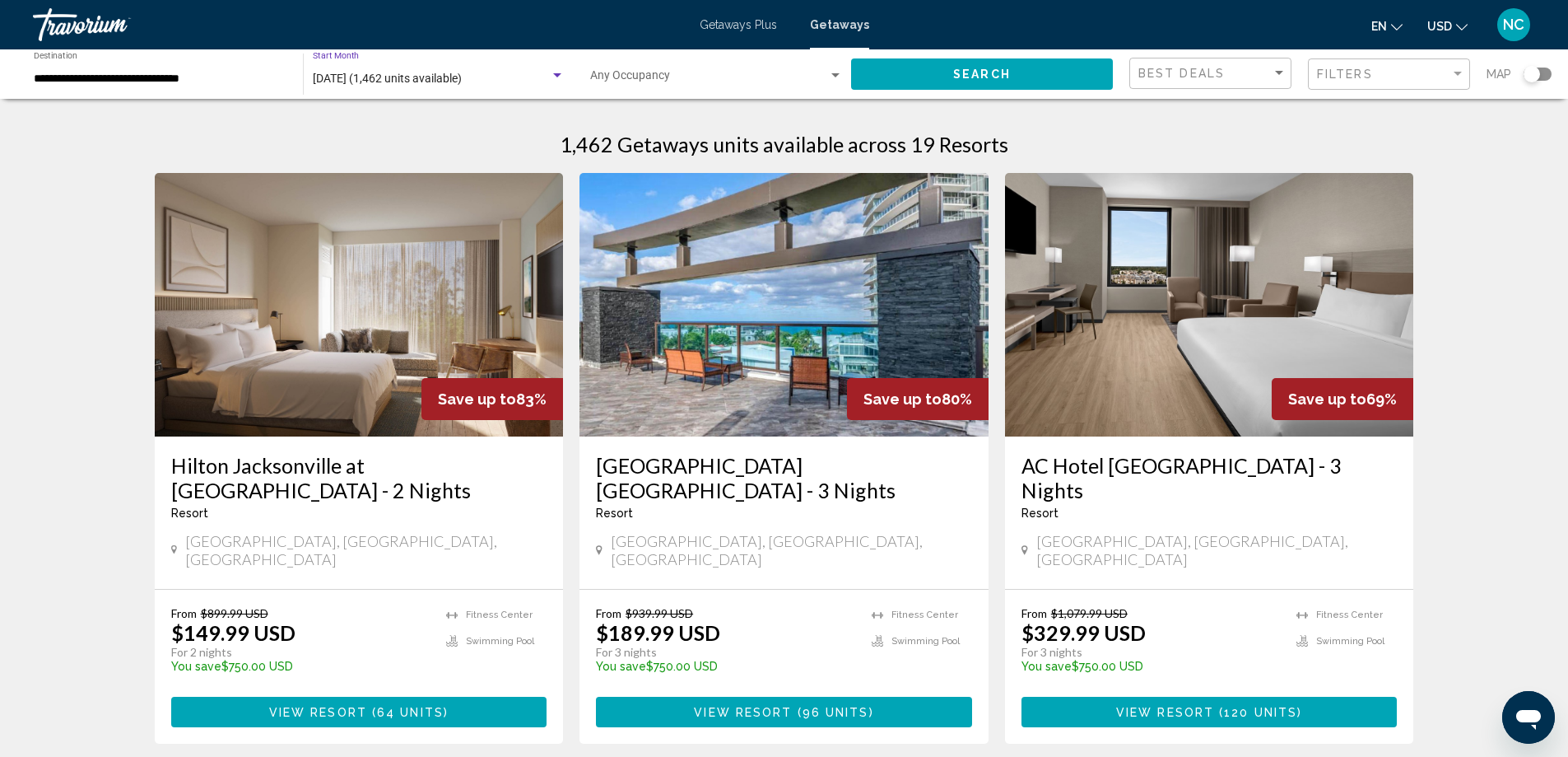
click at [558, 77] on div "Search widget" at bounding box center [556, 76] width 9 height 4
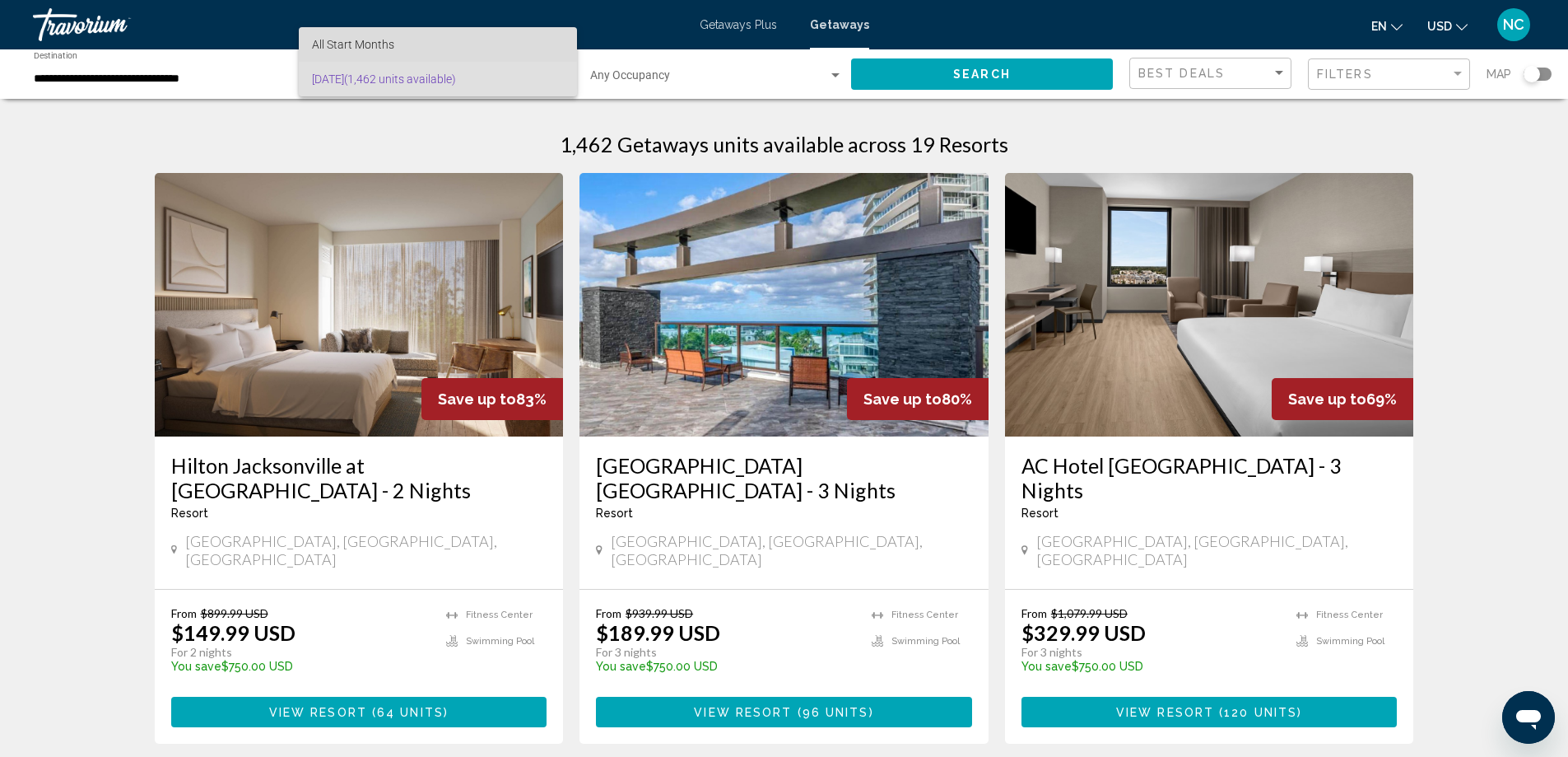
click at [386, 43] on span "All Start Months" at bounding box center [352, 44] width 82 height 13
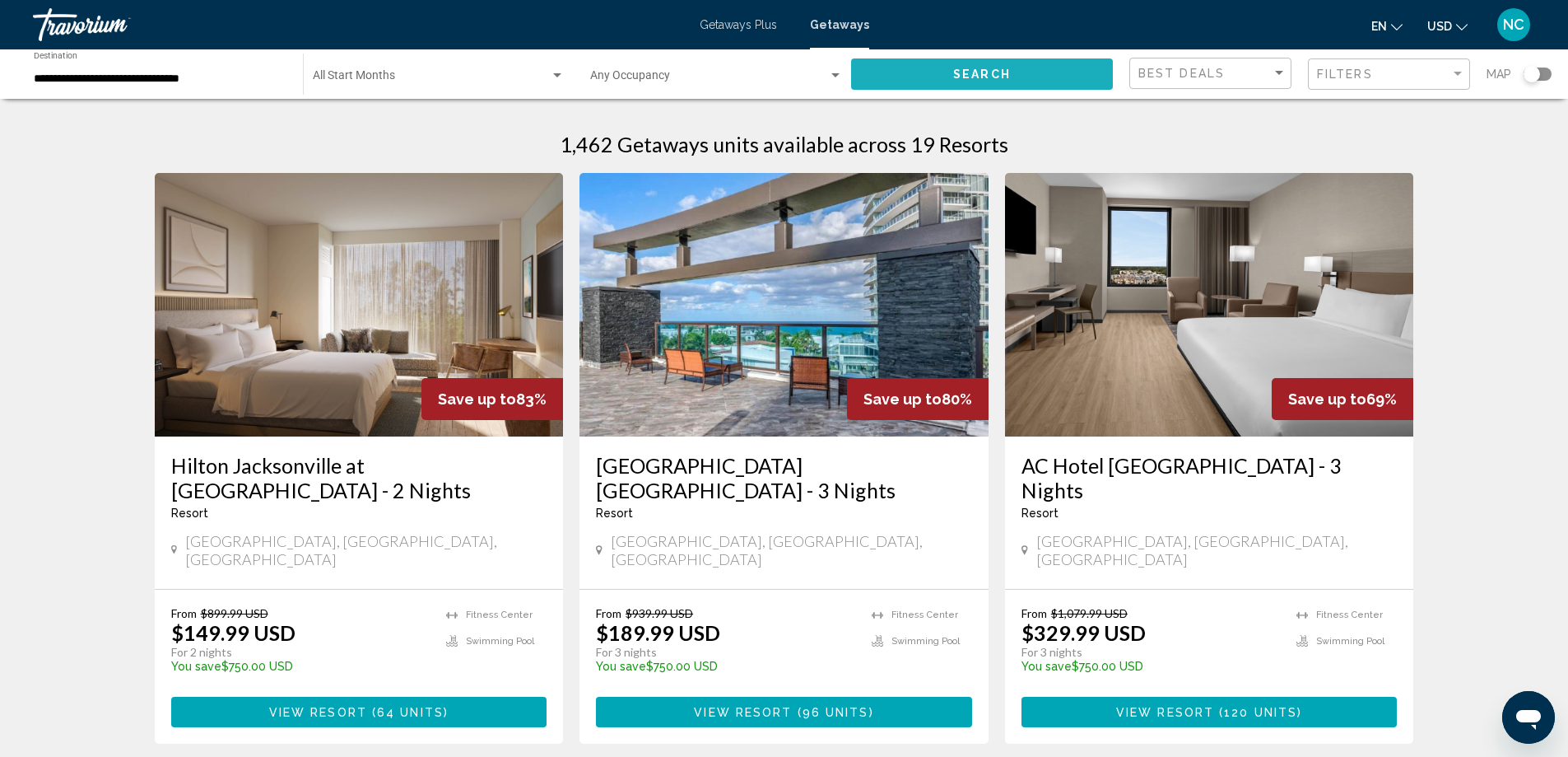
click at [960, 66] on button "Search" at bounding box center [981, 74] width 262 height 30
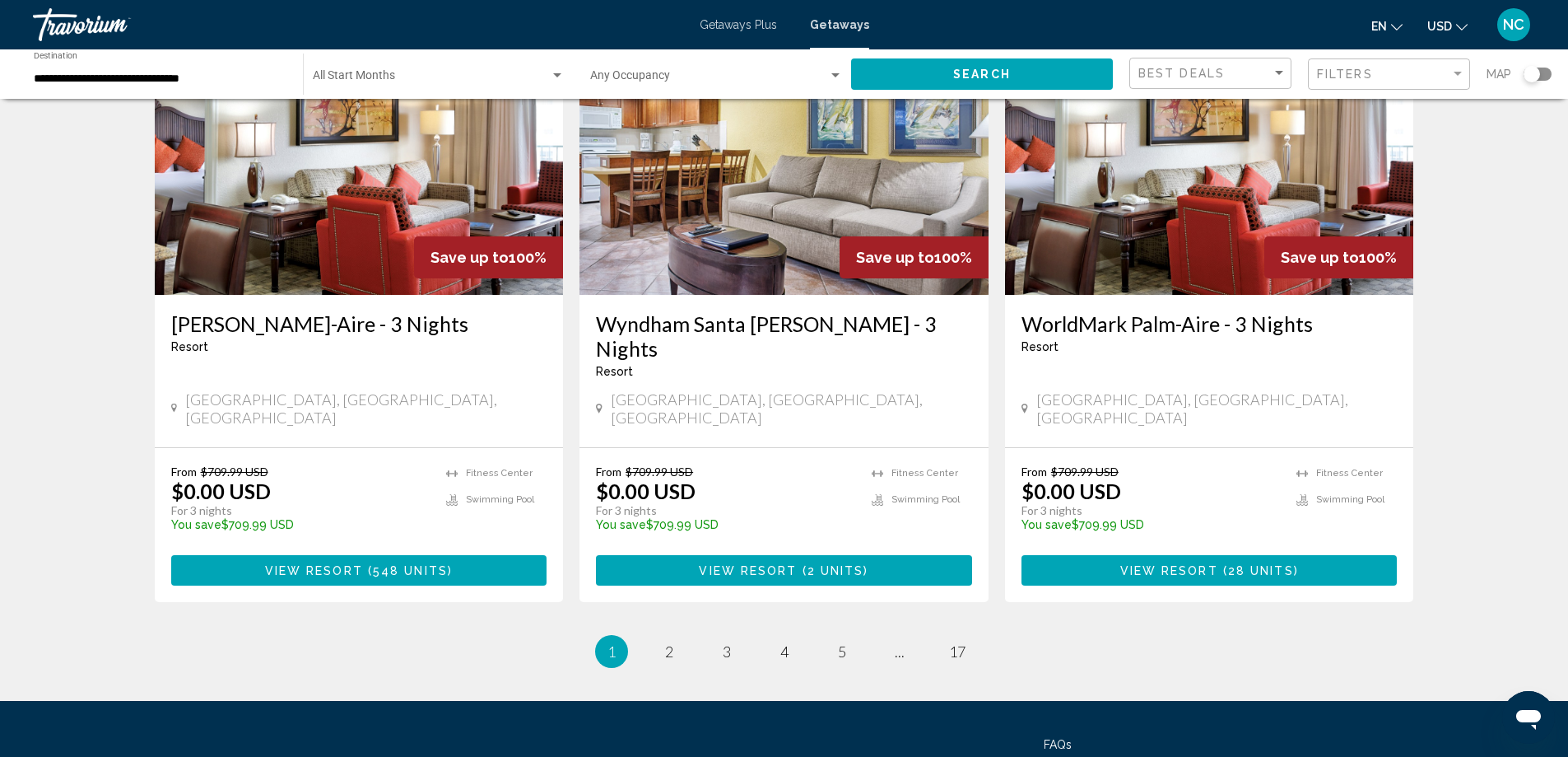
scroll to position [1928, 0]
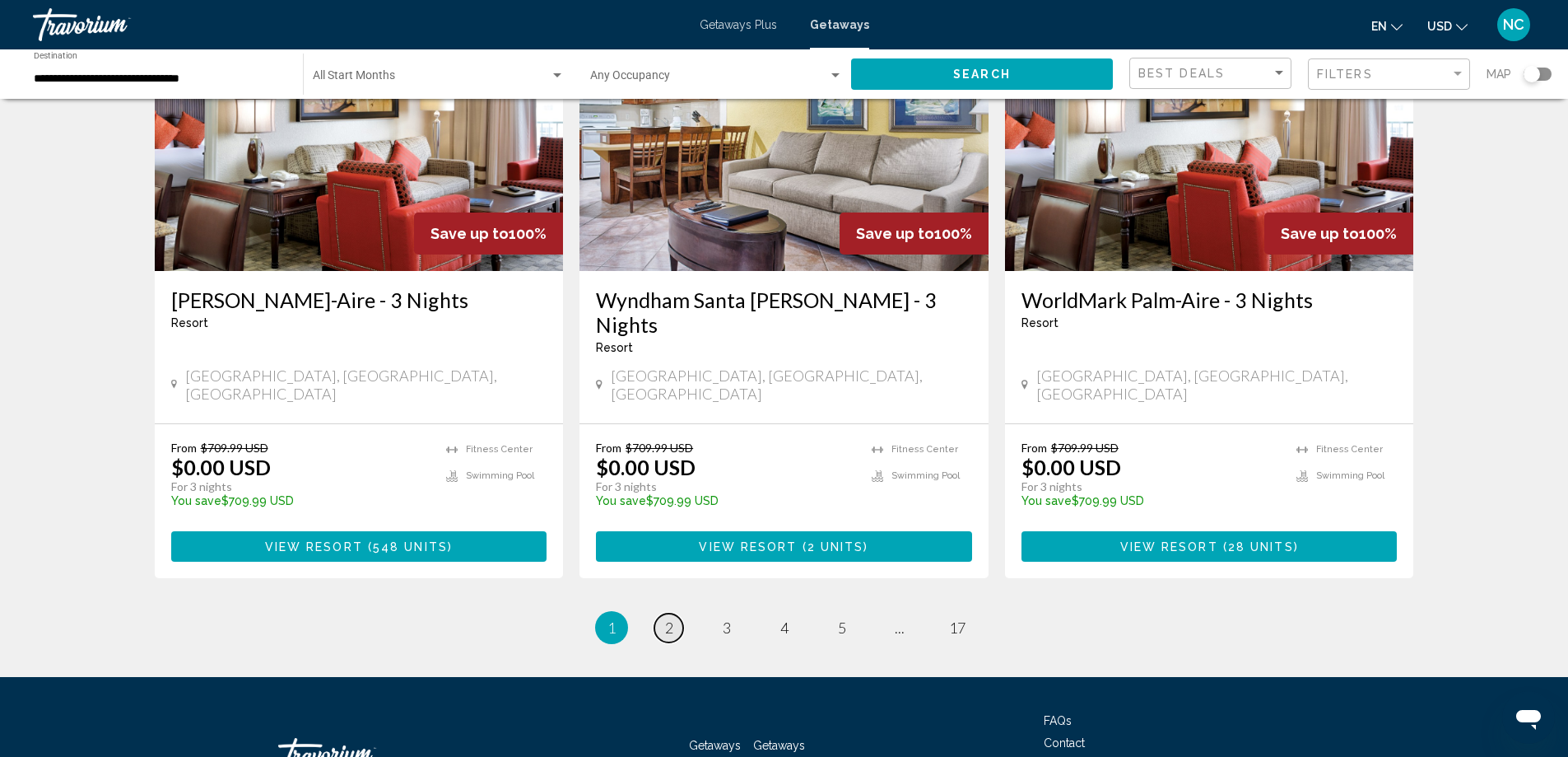
click at [668, 618] on span "2" at bounding box center [669, 627] width 9 height 18
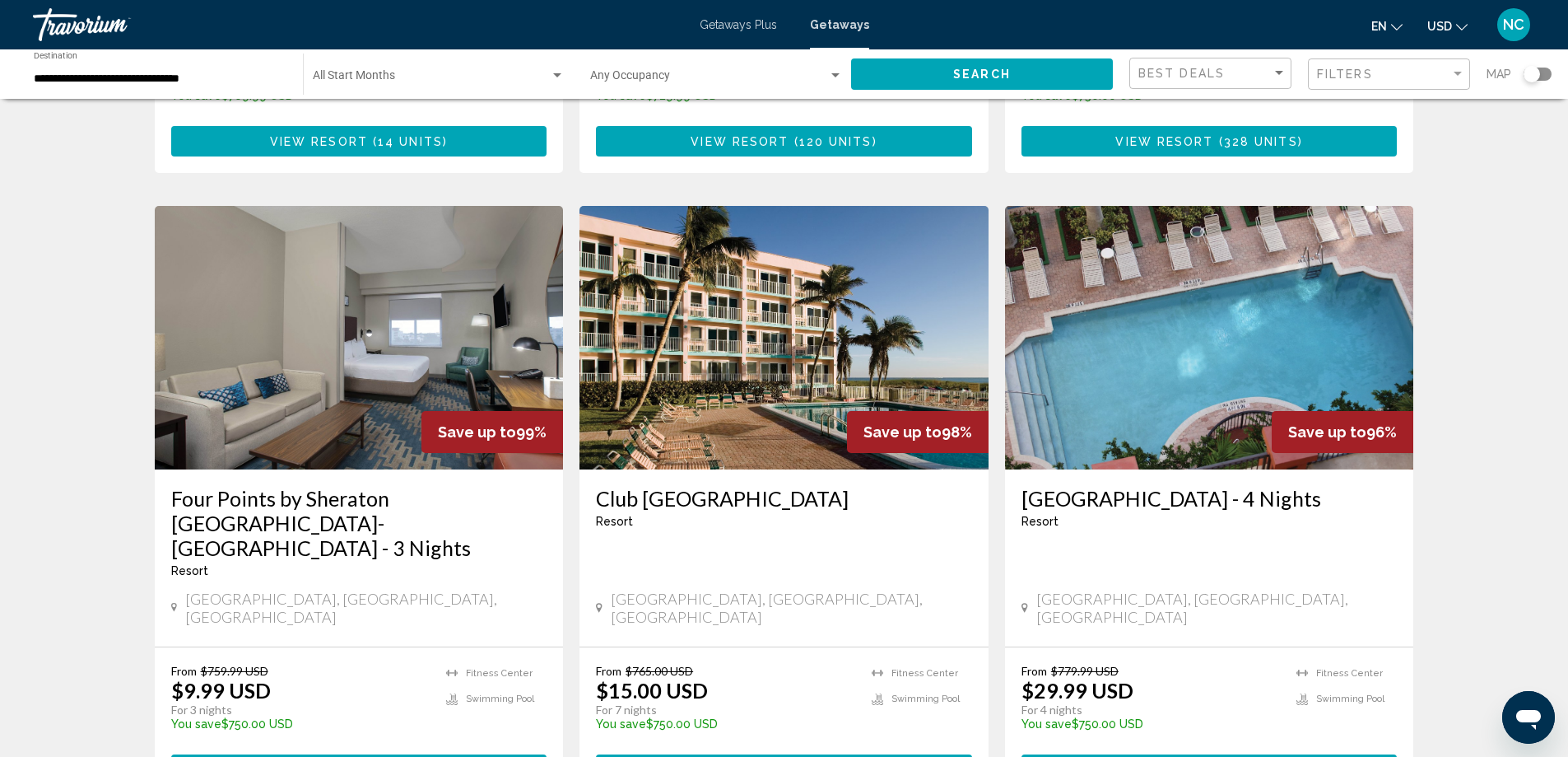
scroll to position [576, 0]
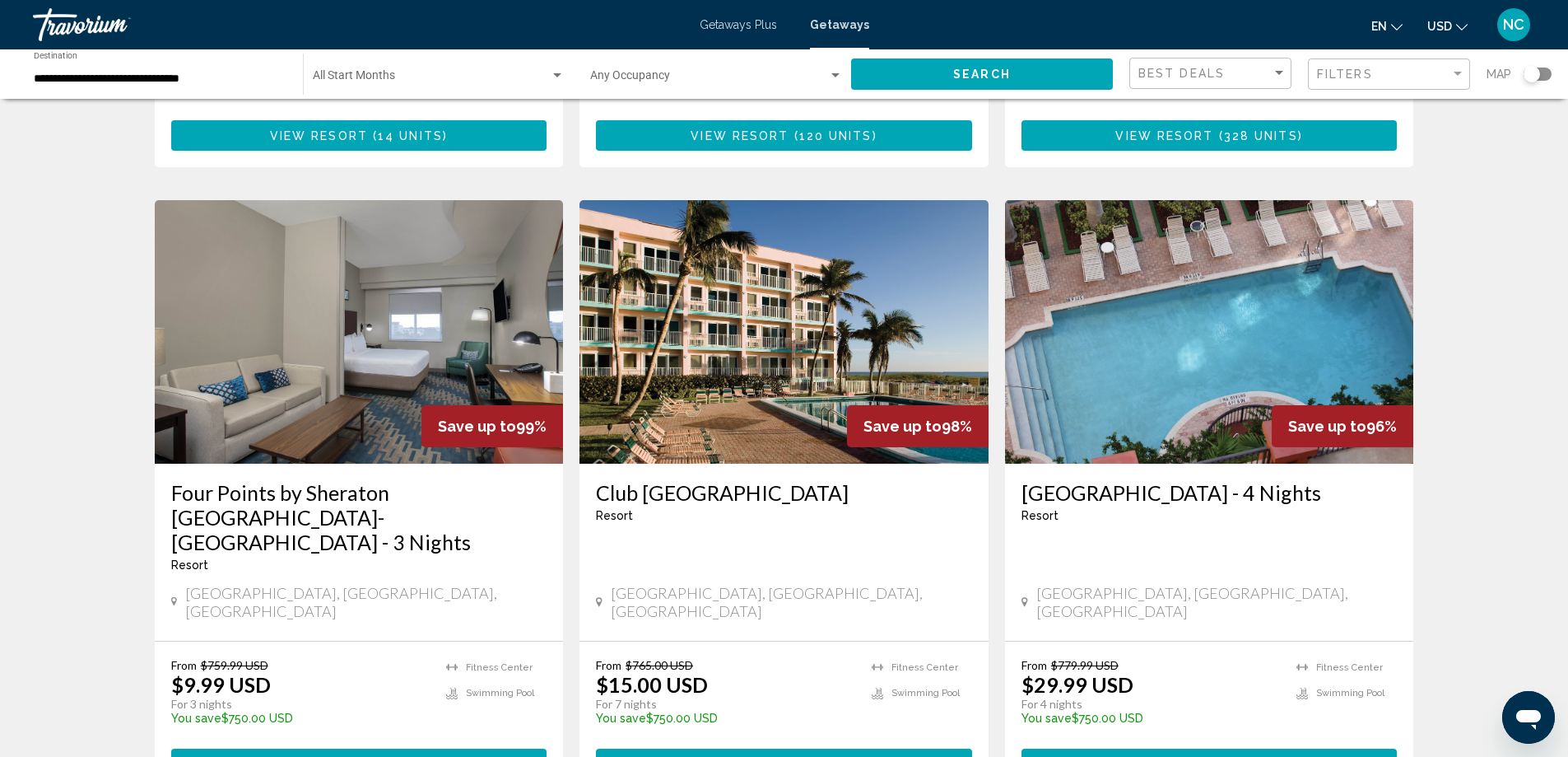
click at [806, 339] on img "Main content" at bounding box center [783, 332] width 409 height 264
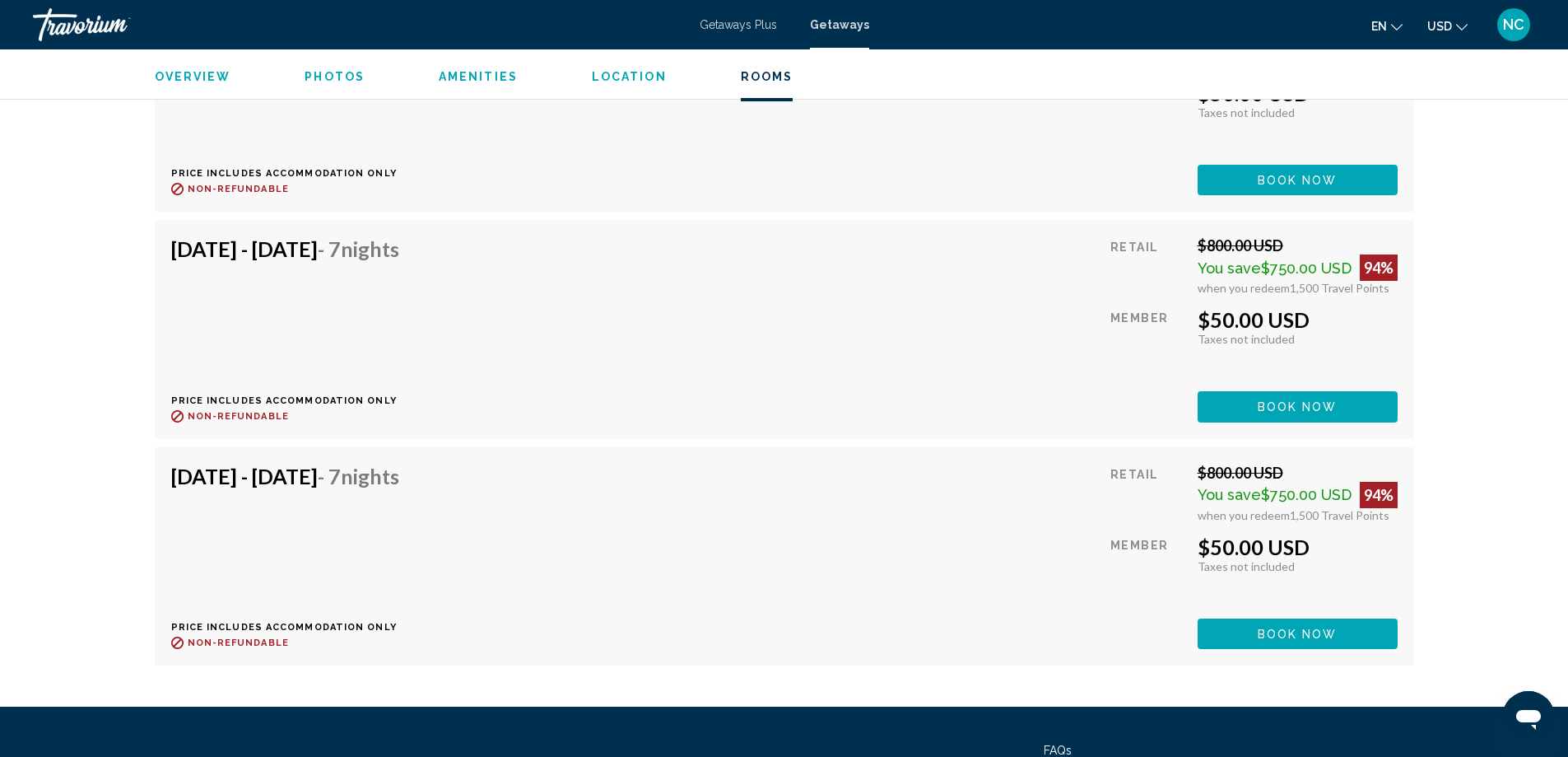
scroll to position [16387, 0]
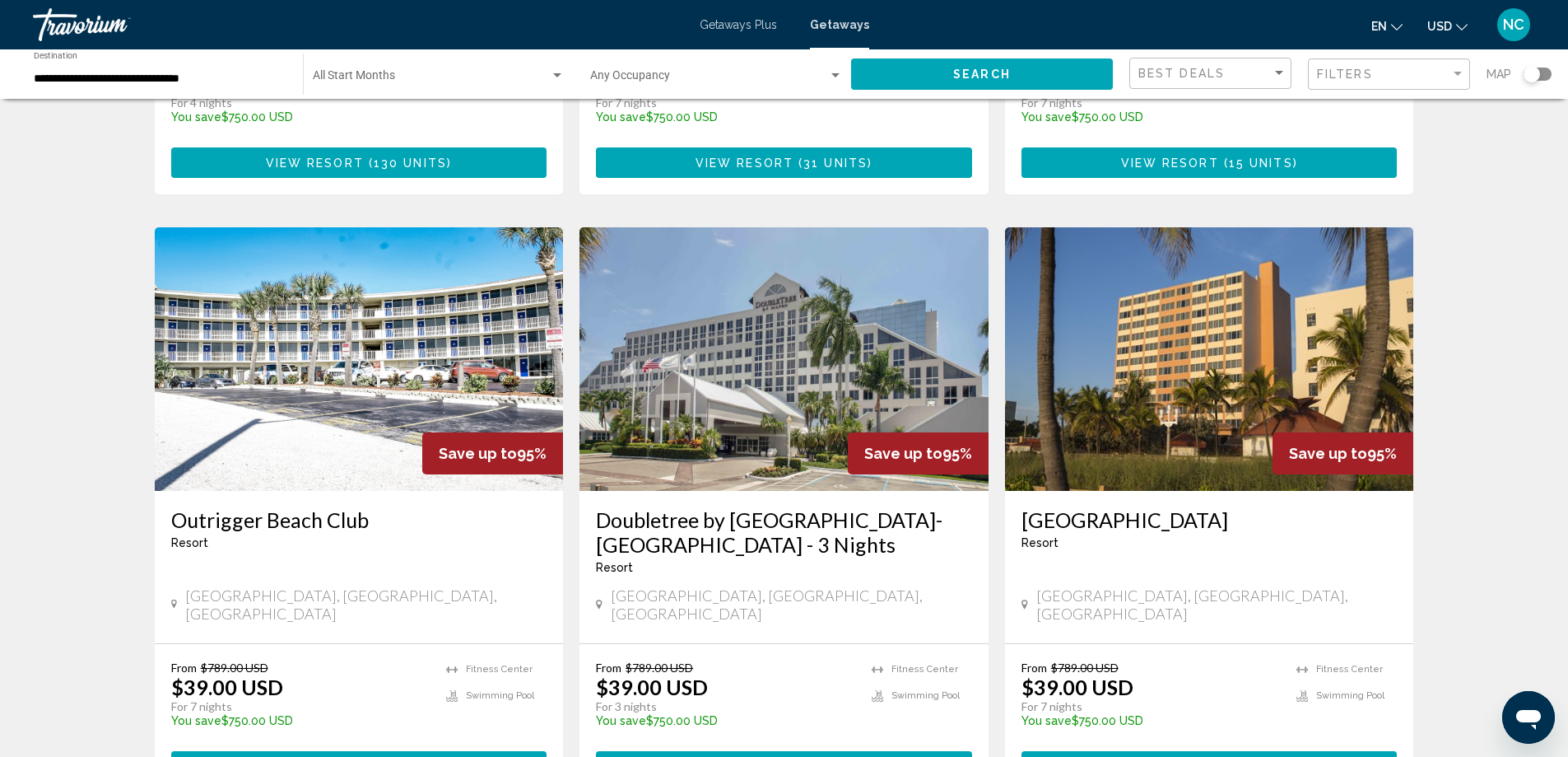
scroll to position [1755, 0]
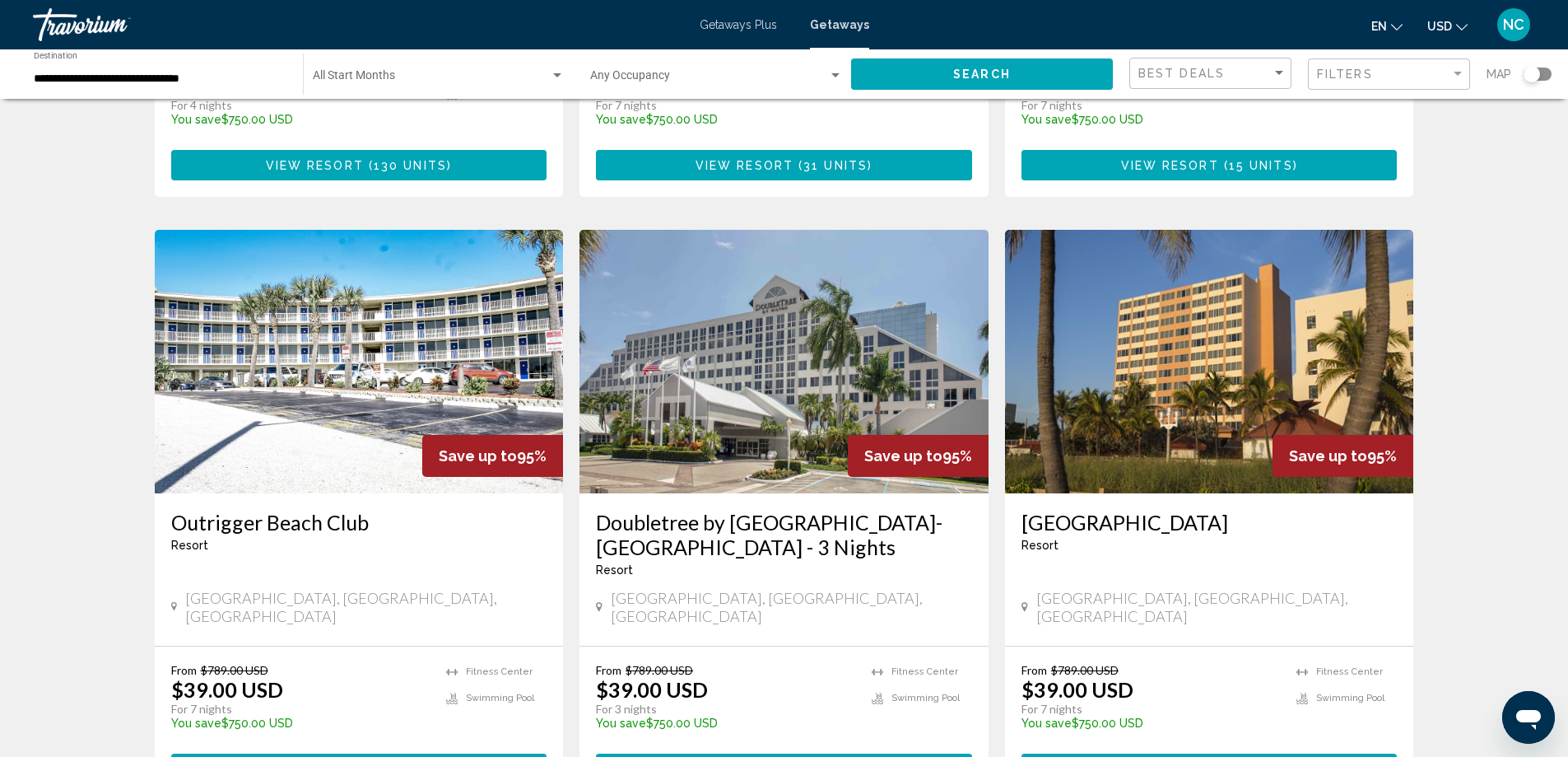
click at [380, 316] on img "Main content" at bounding box center [359, 361] width 409 height 264
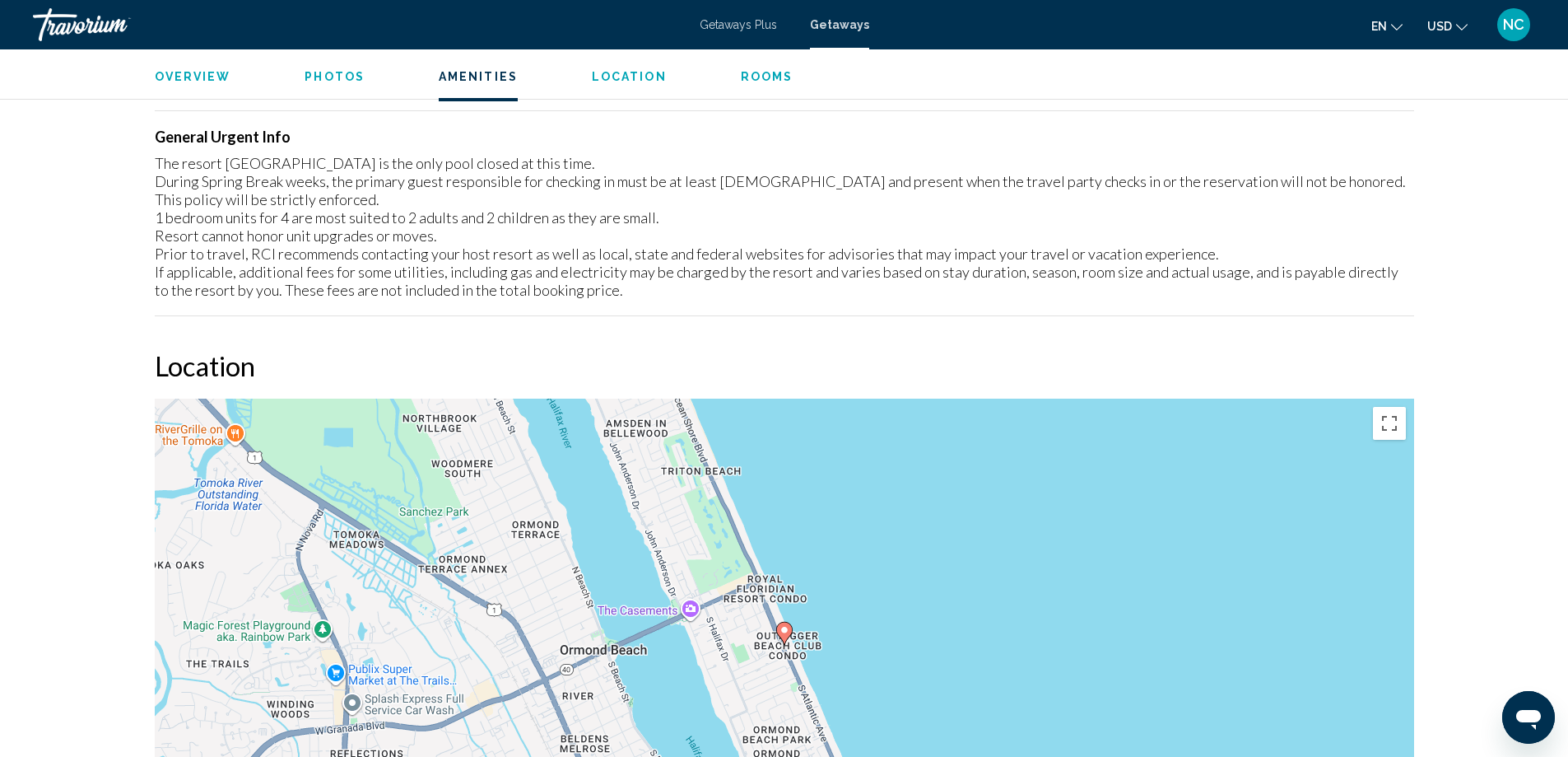
scroll to position [1557, 0]
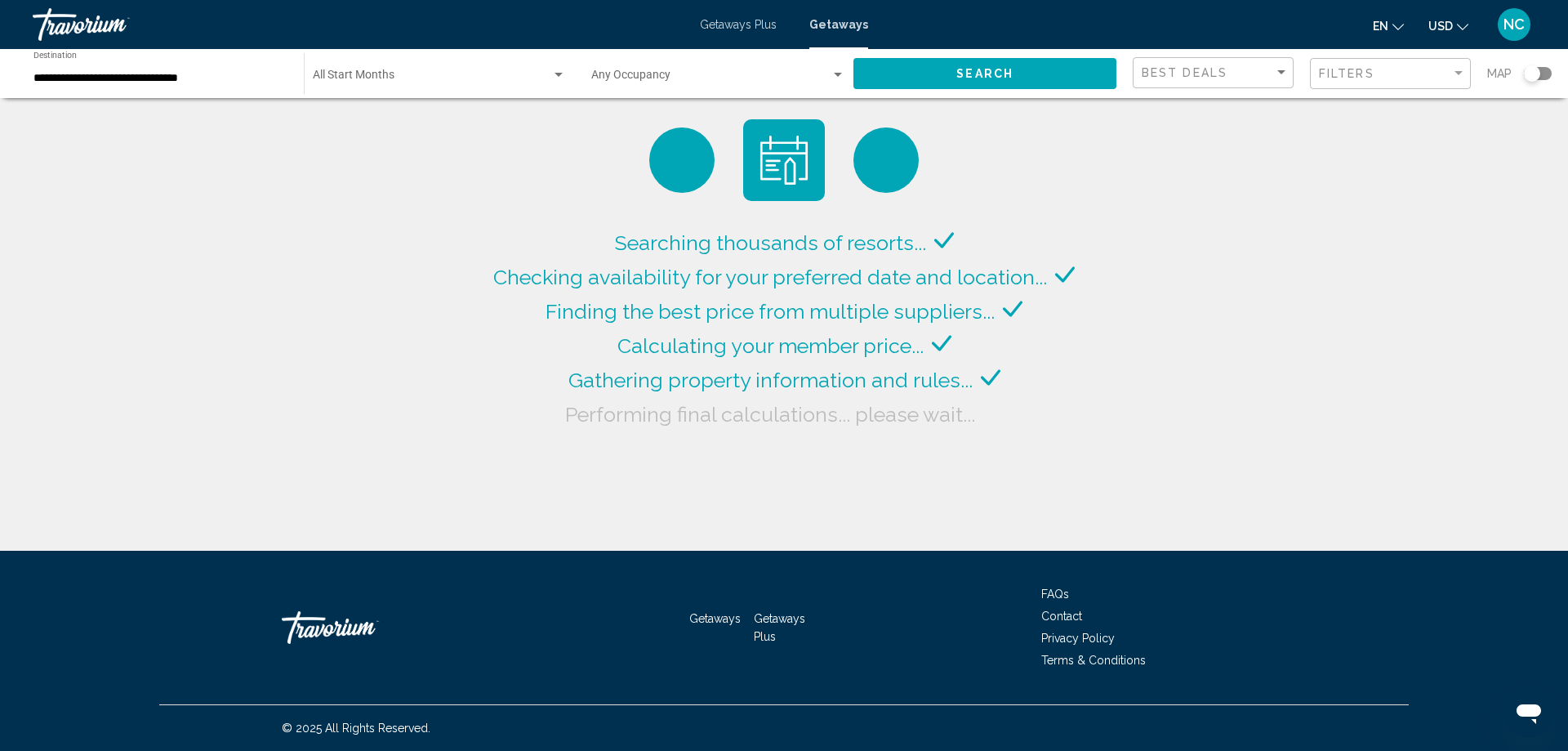
click at [342, 65] on div "Start Month All Start Months" at bounding box center [440, 74] width 253 height 45
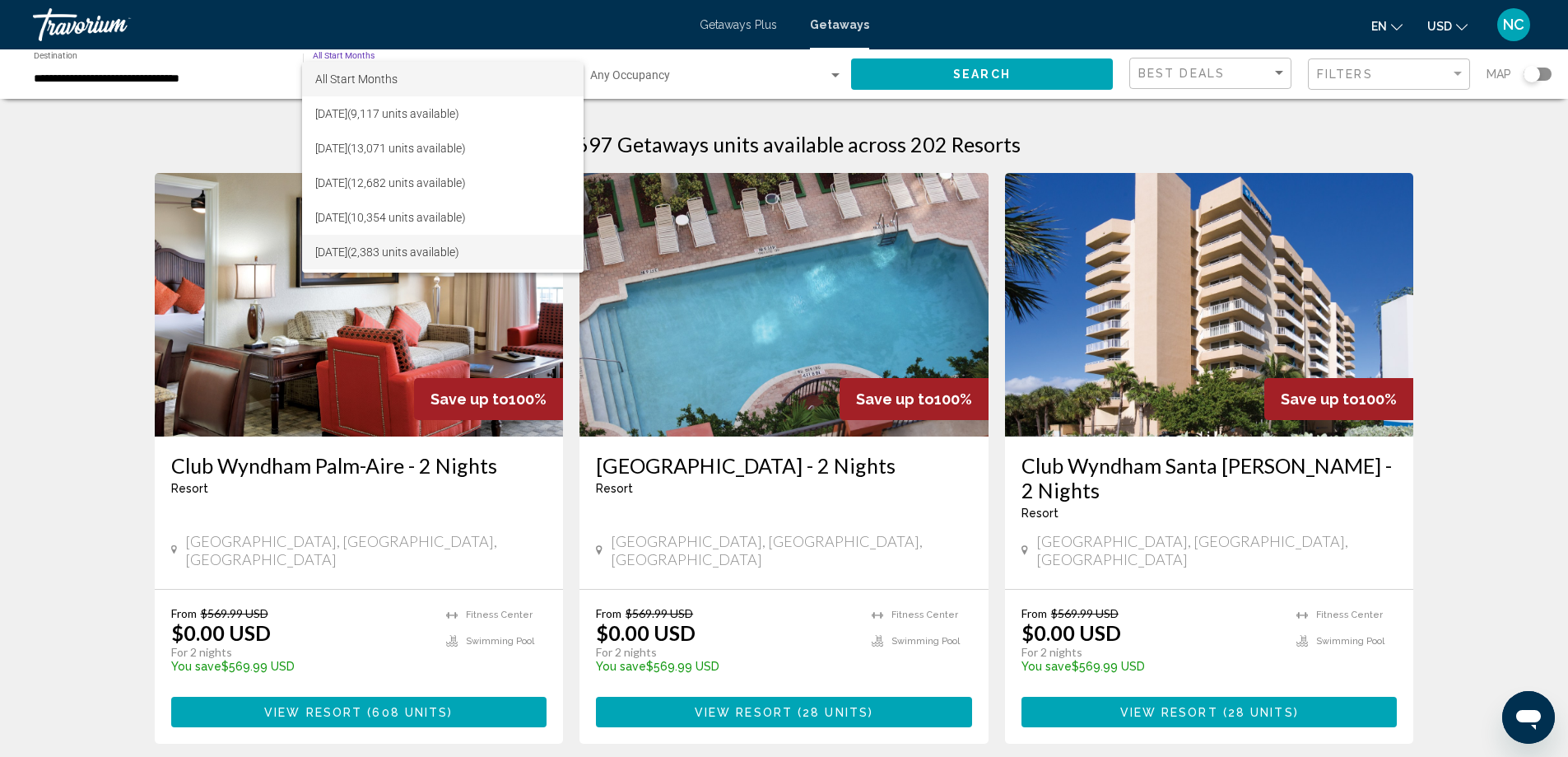
scroll to position [82, 0]
click at [423, 233] on span "[DATE] (1,512 units available)" at bounding box center [443, 238] width 255 height 35
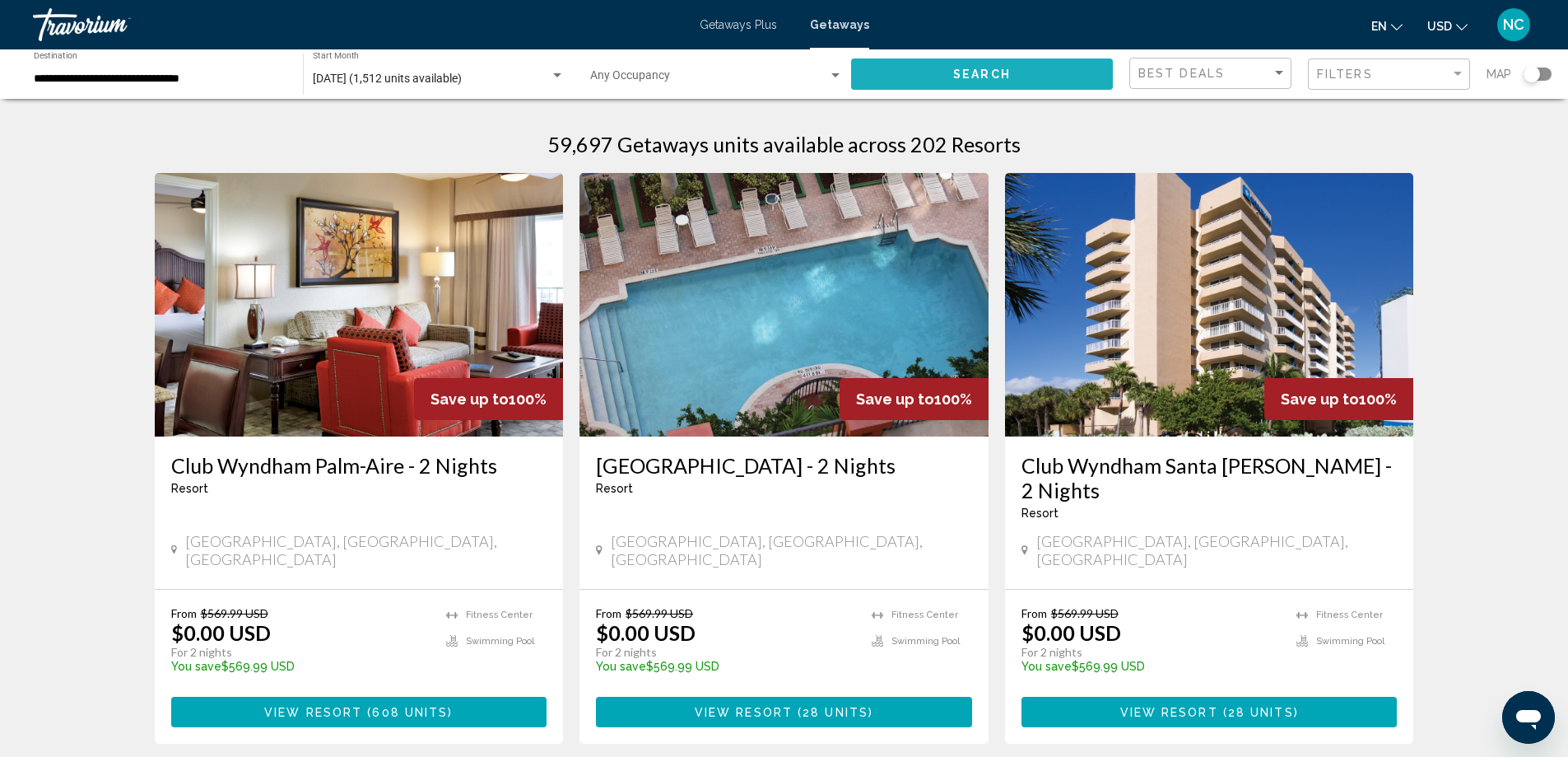
click at [978, 80] on span "Search" at bounding box center [981, 75] width 58 height 13
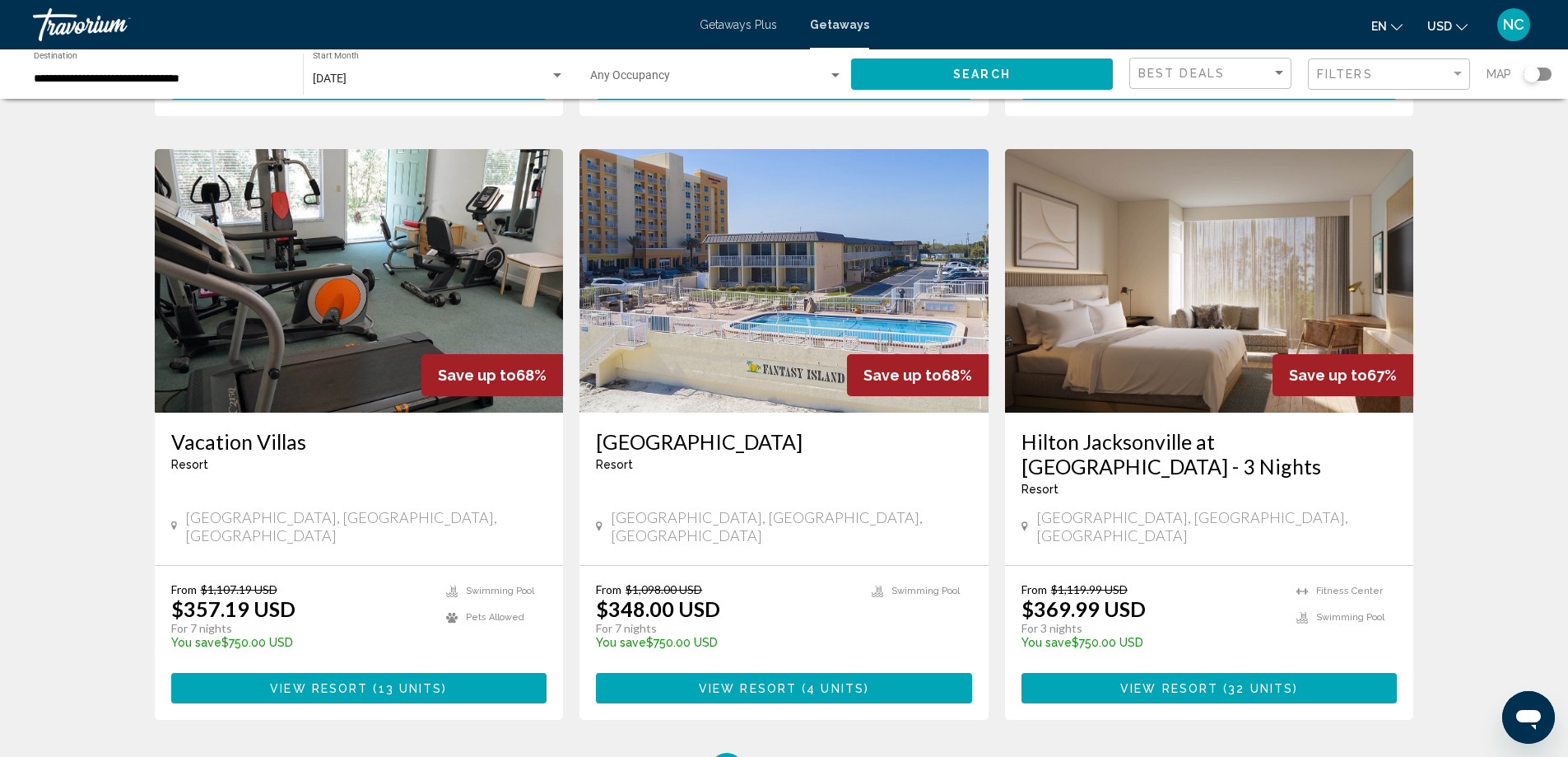
scroll to position [2003, 0]
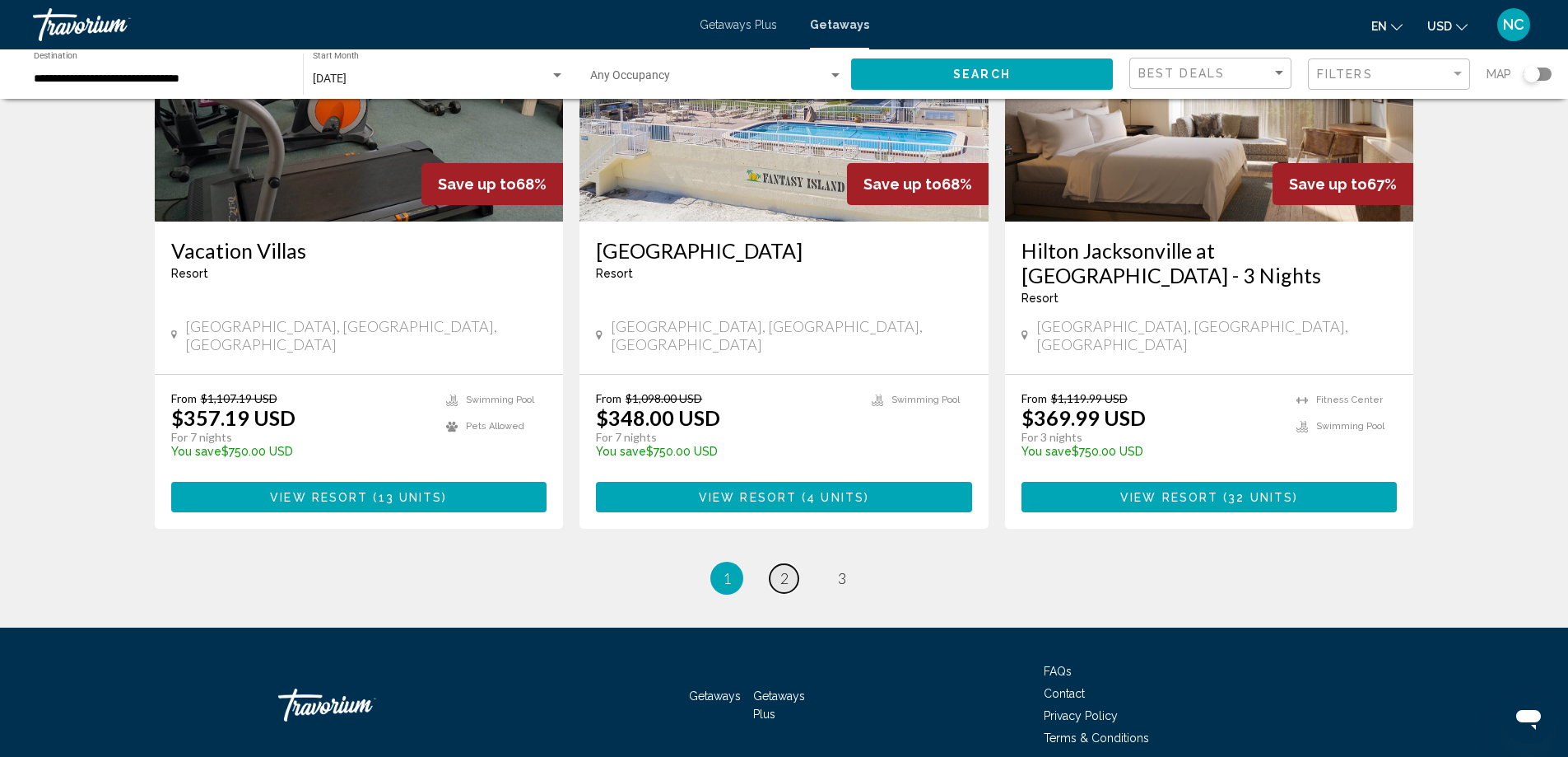
click at [794, 564] on link "page 2" at bounding box center [784, 578] width 28 height 28
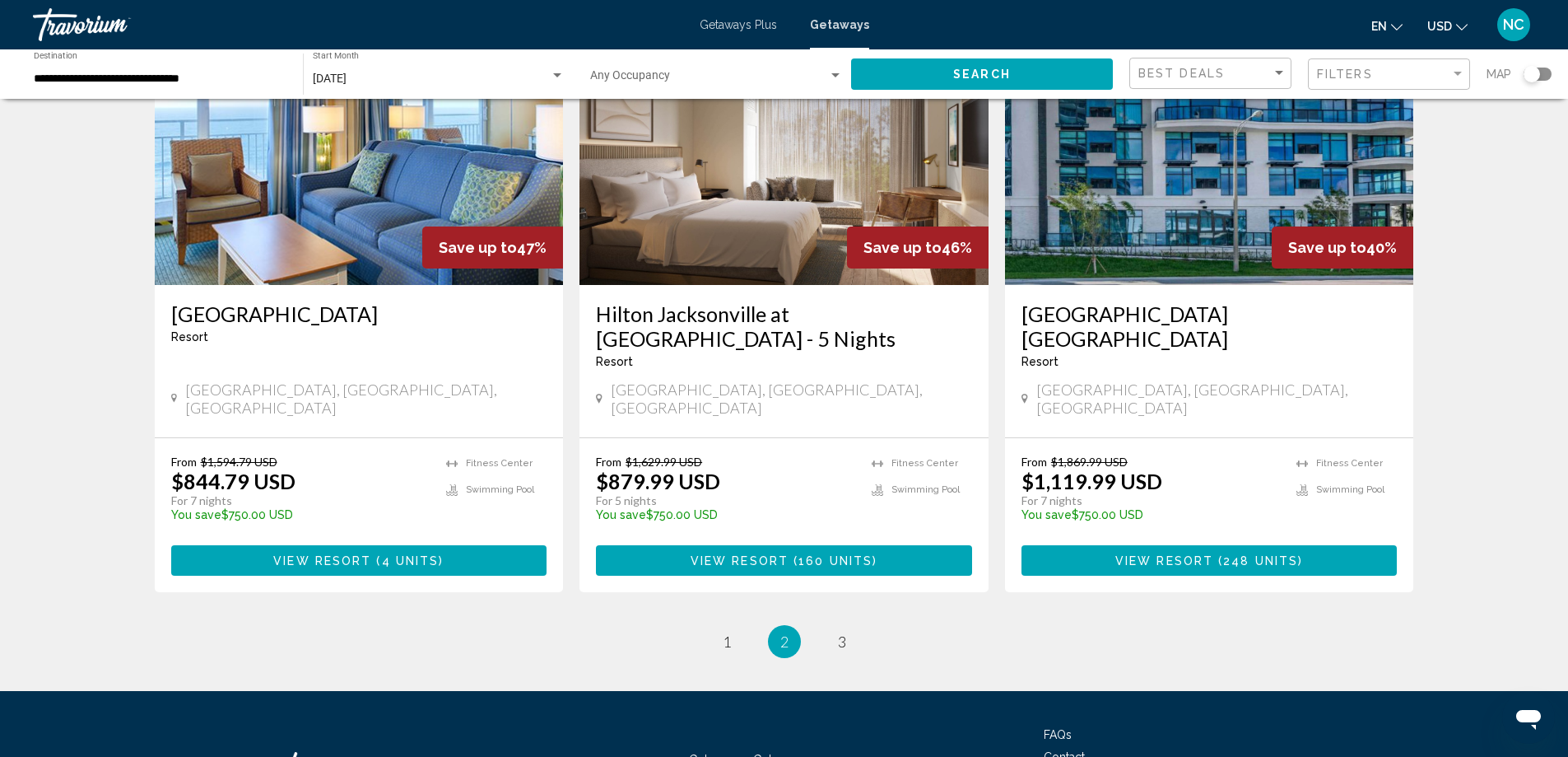
scroll to position [1977, 0]
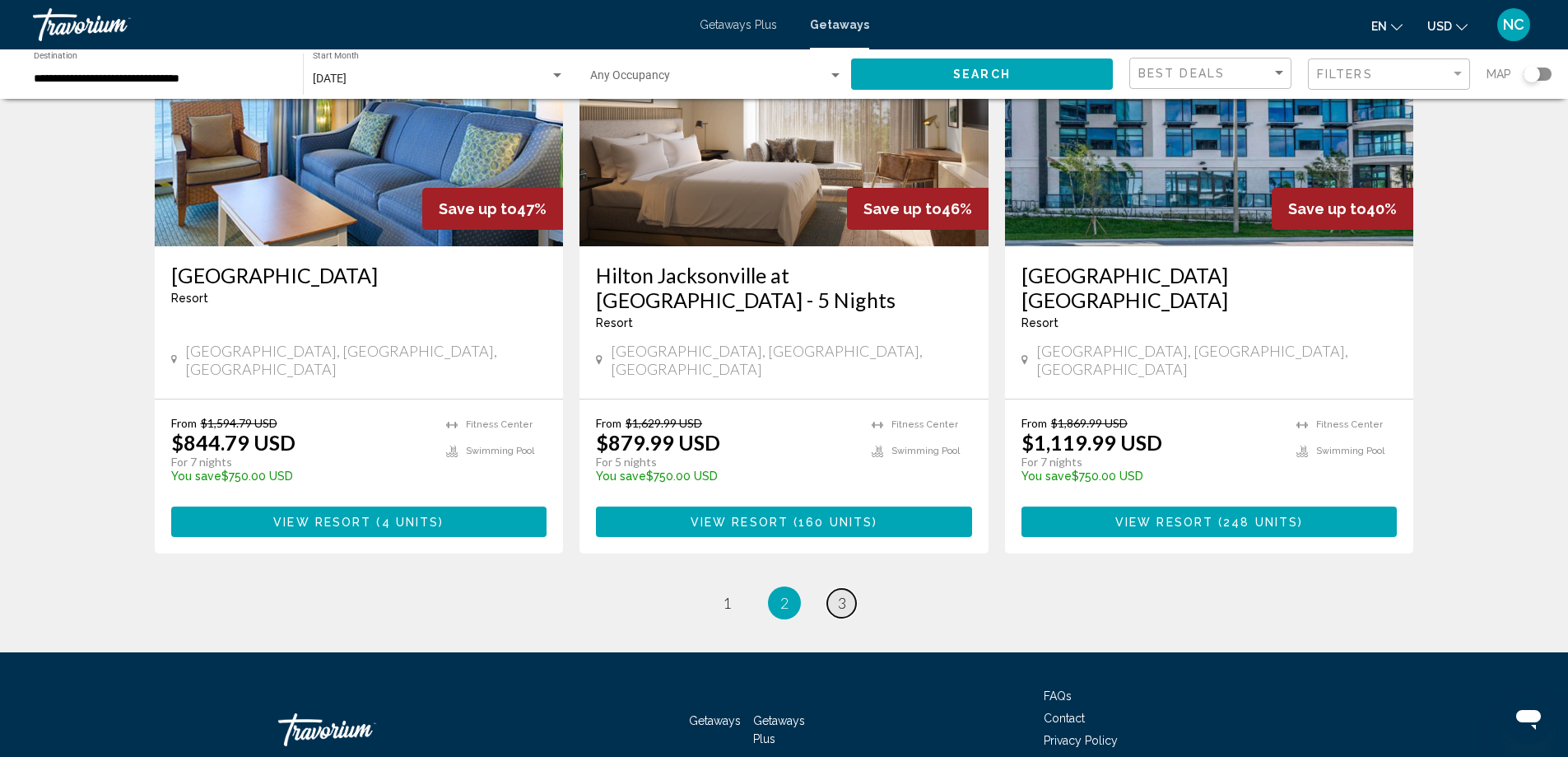
click at [839, 594] on span "3" at bounding box center [842, 602] width 9 height 18
